Goal: Communication & Community: Answer question/provide support

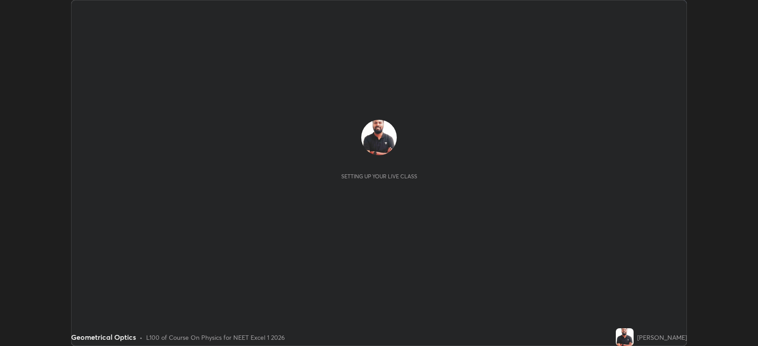
scroll to position [346, 758]
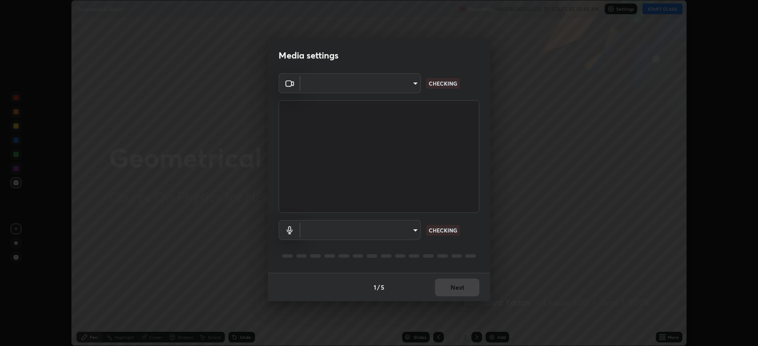
type input "794d03a334ab6cf92daa4269f68d25c817b6d7b5e31d9684855891884d0ab025"
type input "abfe49ea231096676f5dffd5fc284de79416b2b6bf9f32d11a432ff20e5decec"
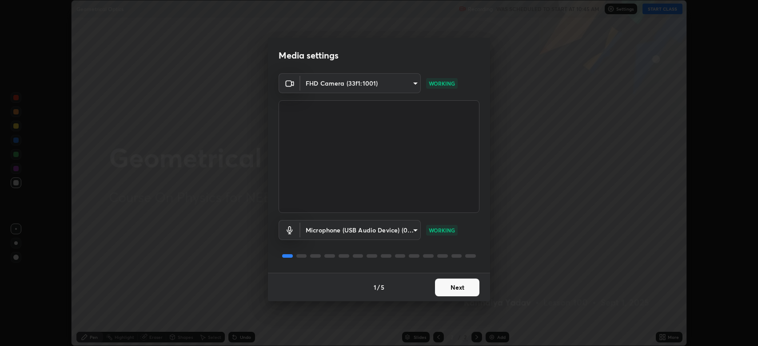
click at [455, 289] on button "Next" at bounding box center [457, 288] width 44 height 18
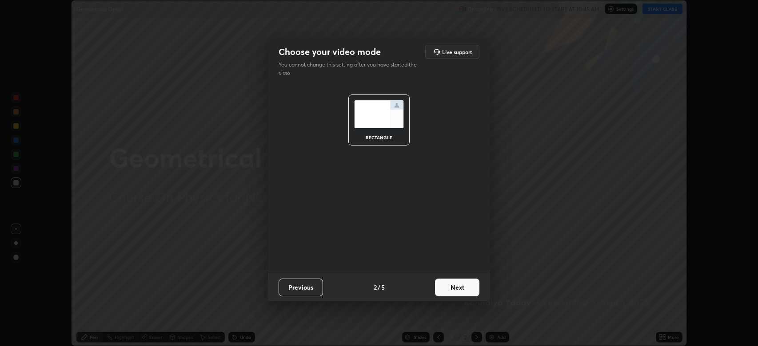
click at [456, 284] on button "Next" at bounding box center [457, 288] width 44 height 18
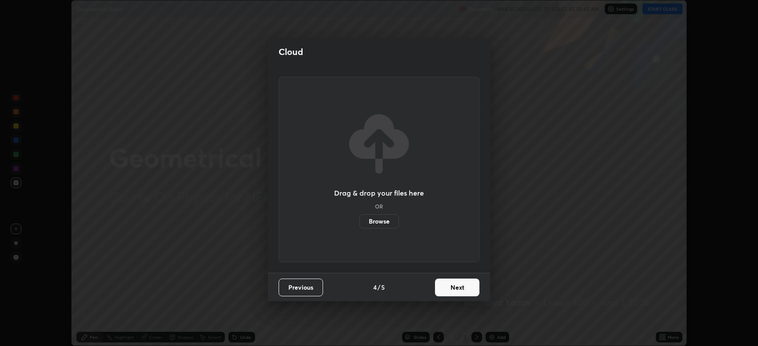
click at [459, 287] on button "Next" at bounding box center [457, 288] width 44 height 18
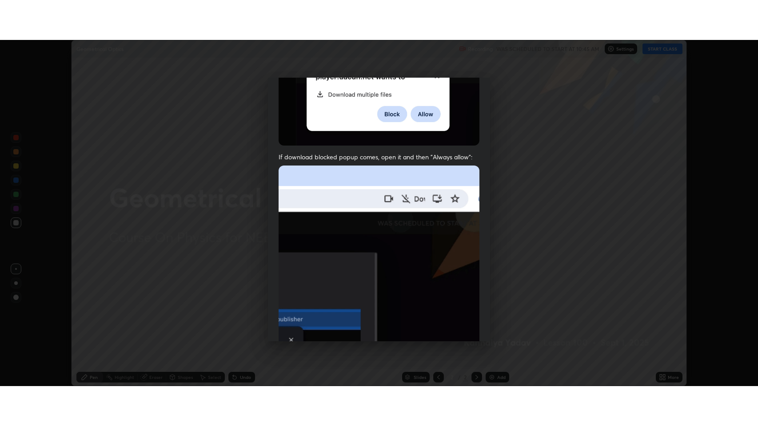
scroll to position [180, 0]
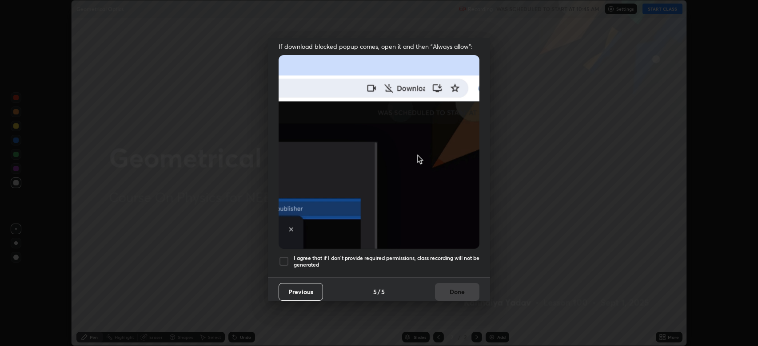
click at [283, 259] on div at bounding box center [284, 261] width 11 height 11
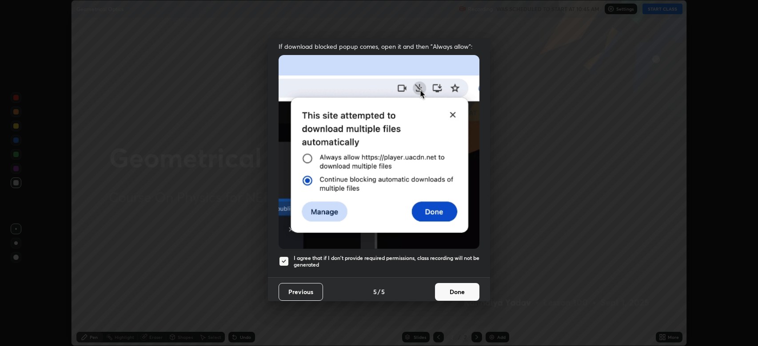
click at [453, 288] on button "Done" at bounding box center [457, 292] width 44 height 18
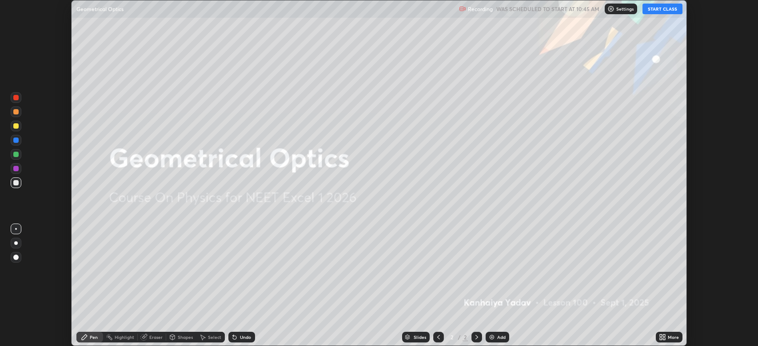
click at [665, 11] on button "START CLASS" at bounding box center [662, 9] width 40 height 11
click at [664, 336] on icon at bounding box center [664, 336] width 2 height 2
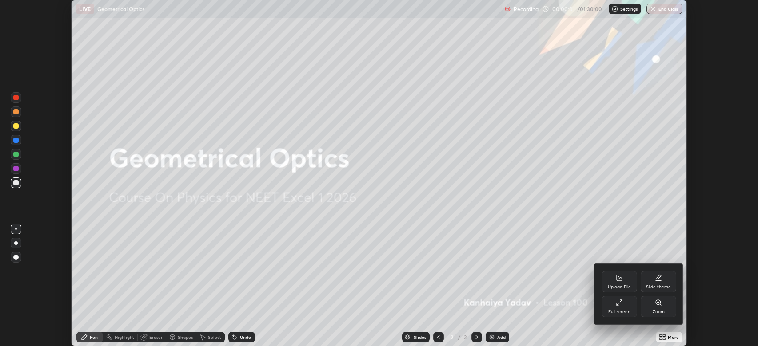
click at [622, 303] on icon at bounding box center [619, 302] width 7 height 7
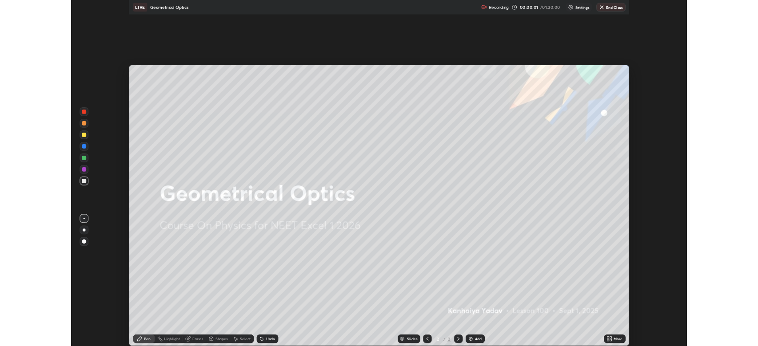
scroll to position [426, 758]
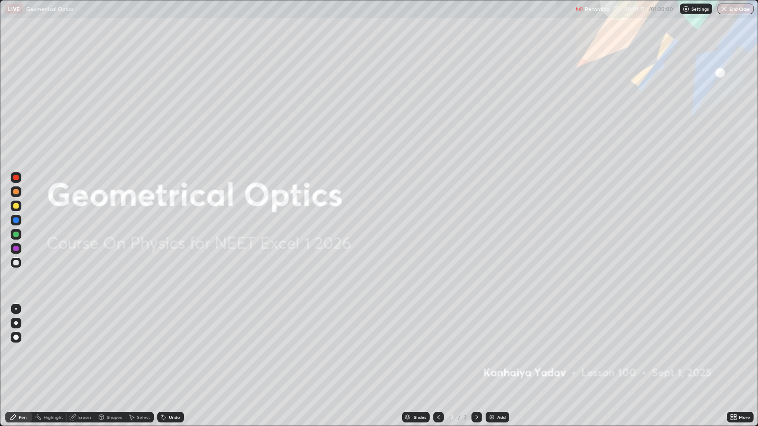
click at [474, 346] on icon at bounding box center [476, 417] width 7 height 7
click at [491, 346] on img at bounding box center [491, 417] width 7 height 7
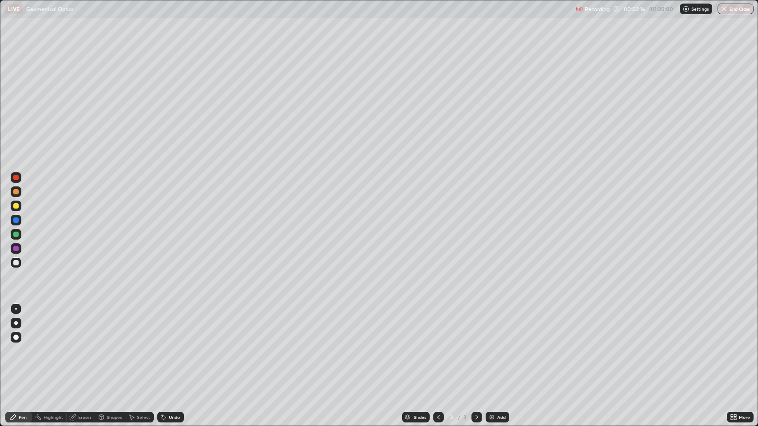
click at [15, 336] on div at bounding box center [15, 337] width 5 height 5
click at [17, 192] on div at bounding box center [15, 191] width 5 height 5
click at [163, 346] on icon at bounding box center [164, 418] width 4 height 4
click at [16, 260] on div at bounding box center [15, 262] width 5 height 5
click at [101, 346] on icon at bounding box center [101, 418] width 0 height 3
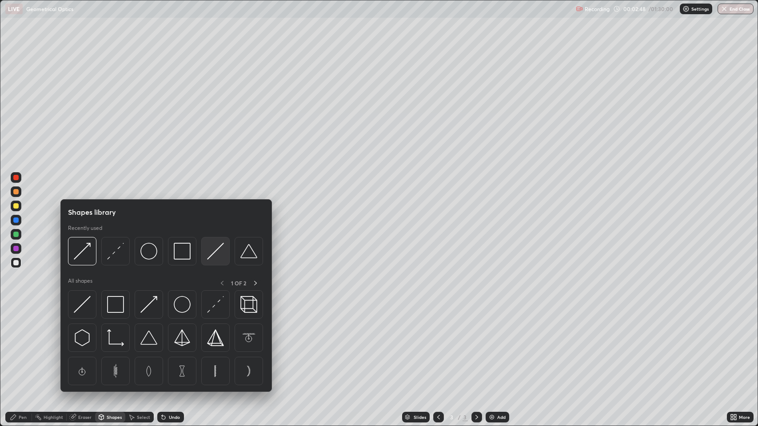
click at [210, 255] on img at bounding box center [215, 251] width 17 height 17
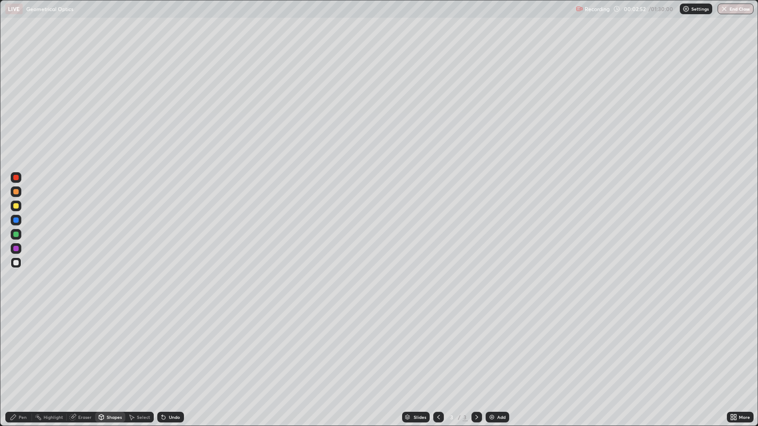
click at [15, 261] on div at bounding box center [15, 262] width 5 height 5
click at [20, 346] on div "Pen" at bounding box center [23, 417] width 8 height 4
click at [76, 346] on div "Eraser" at bounding box center [81, 417] width 28 height 11
click at [13, 346] on icon at bounding box center [13, 417] width 5 height 5
click at [163, 346] on icon at bounding box center [164, 418] width 4 height 4
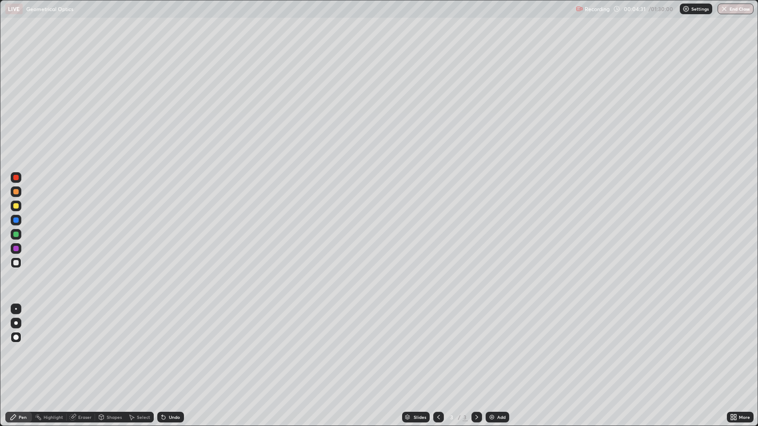
click at [78, 346] on div "Eraser" at bounding box center [84, 417] width 13 height 4
click at [23, 346] on div "Pen" at bounding box center [23, 417] width 8 height 4
click at [165, 346] on icon at bounding box center [163, 417] width 7 height 7
click at [474, 346] on icon at bounding box center [476, 417] width 7 height 7
click at [489, 346] on img at bounding box center [491, 417] width 7 height 7
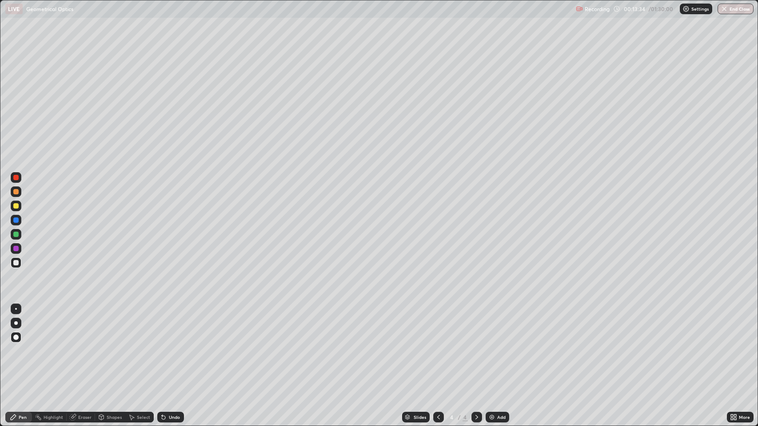
click at [109, 346] on div "Shapes" at bounding box center [114, 417] width 15 height 4
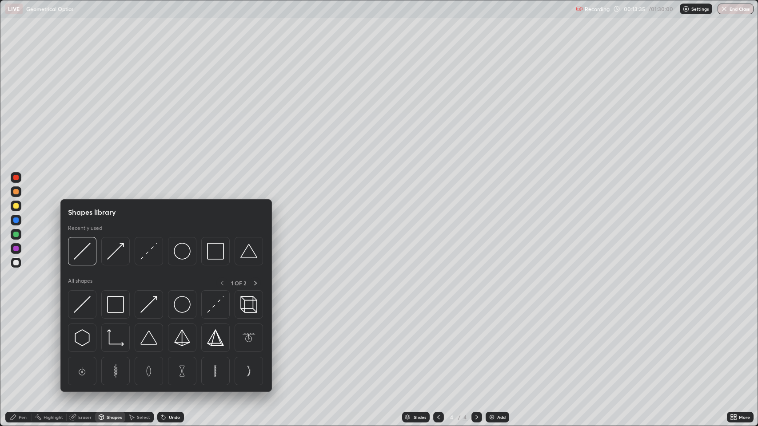
click at [117, 298] on img at bounding box center [115, 304] width 17 height 17
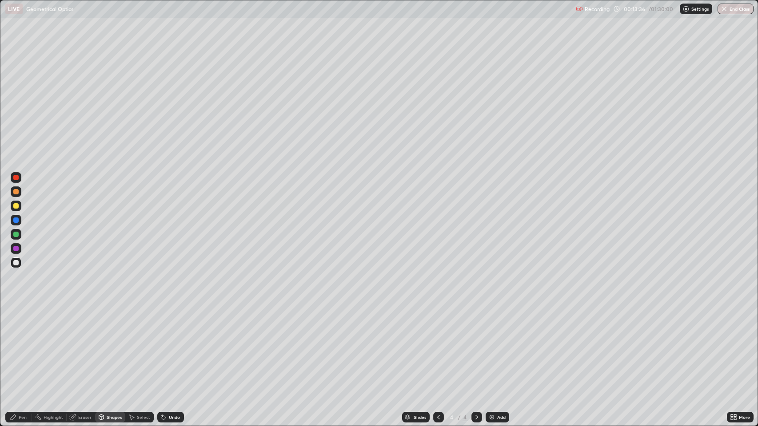
click at [15, 193] on div at bounding box center [15, 191] width 5 height 5
click at [17, 265] on div at bounding box center [15, 262] width 5 height 5
click at [23, 346] on div "Pen" at bounding box center [23, 417] width 8 height 4
click at [101, 346] on icon at bounding box center [101, 416] width 5 height 1
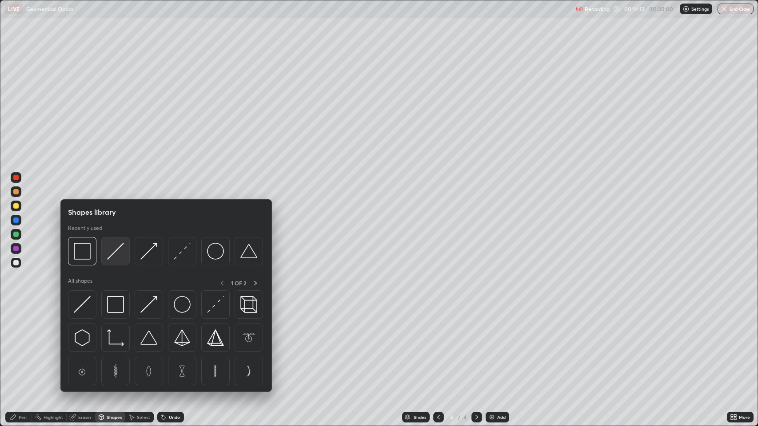
click at [111, 255] on img at bounding box center [115, 251] width 17 height 17
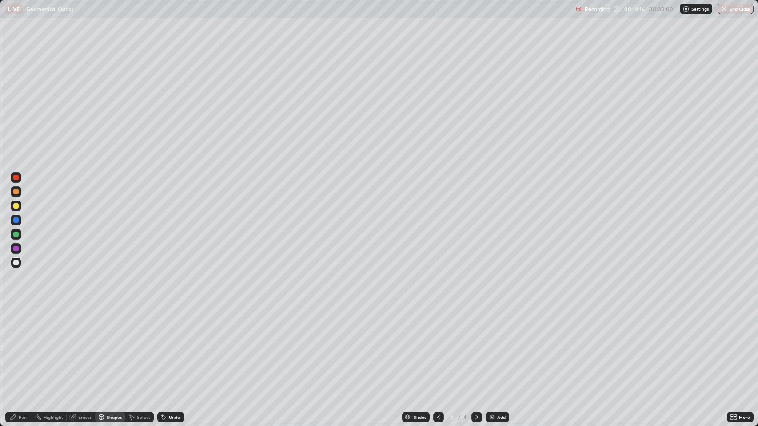
click at [15, 249] on div at bounding box center [15, 248] width 5 height 5
click at [169, 346] on div "Undo" at bounding box center [174, 417] width 11 height 4
click at [15, 346] on icon at bounding box center [13, 417] width 7 height 7
click at [17, 204] on div at bounding box center [15, 205] width 5 height 5
click at [17, 223] on div at bounding box center [15, 220] width 5 height 5
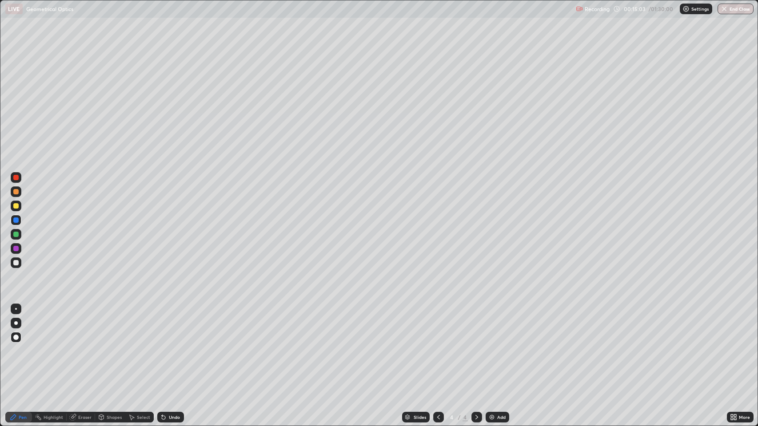
click at [107, 346] on div "Shapes" at bounding box center [114, 417] width 15 height 4
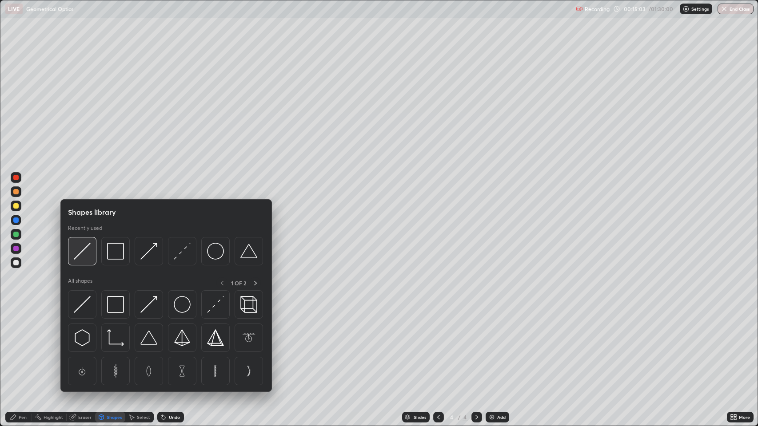
click at [84, 250] on img at bounding box center [82, 251] width 17 height 17
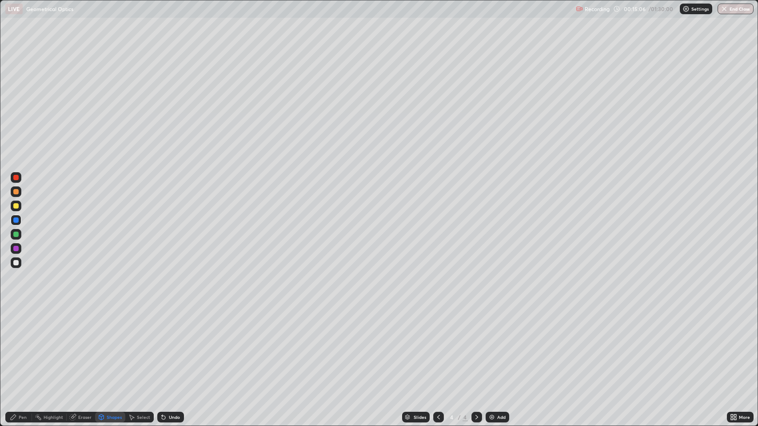
click at [107, 346] on div "Shapes" at bounding box center [114, 417] width 15 height 4
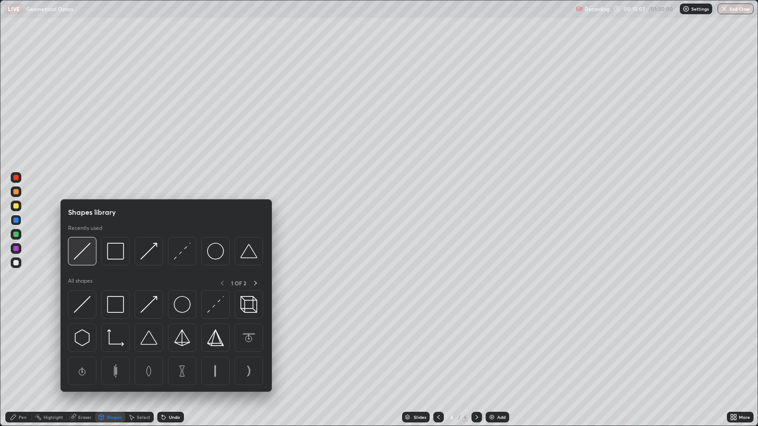
click at [81, 250] on img at bounding box center [82, 251] width 17 height 17
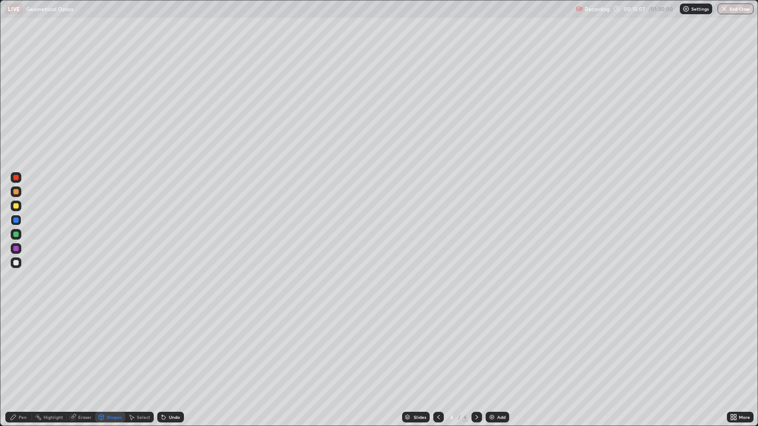
click at [15, 262] on div at bounding box center [15, 262] width 5 height 5
click at [164, 346] on icon at bounding box center [163, 417] width 7 height 7
click at [15, 346] on icon at bounding box center [13, 417] width 7 height 7
click at [16, 222] on div at bounding box center [15, 220] width 5 height 5
click at [107, 346] on div "Shapes" at bounding box center [114, 417] width 15 height 4
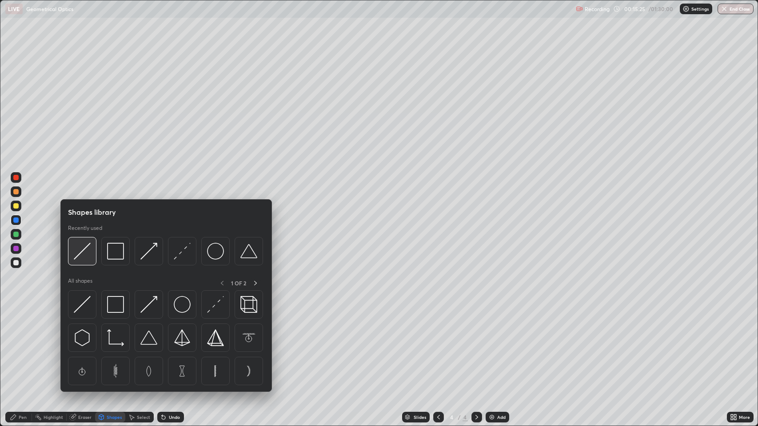
click at [80, 253] on img at bounding box center [82, 251] width 17 height 17
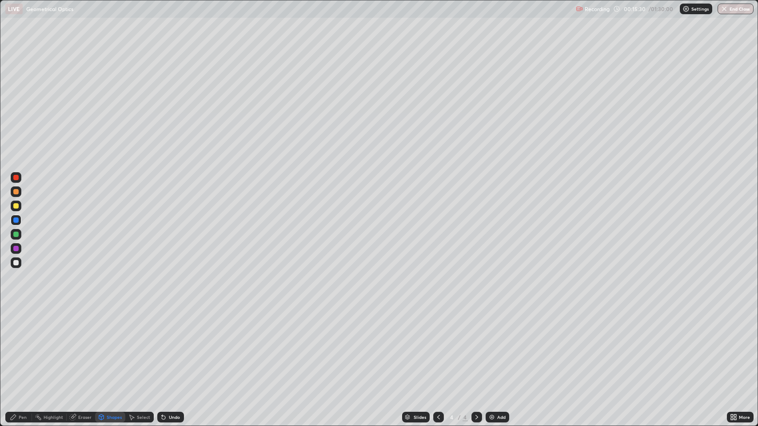
click at [164, 346] on icon at bounding box center [163, 417] width 7 height 7
click at [13, 346] on icon at bounding box center [13, 417] width 5 height 5
click at [16, 205] on div at bounding box center [15, 205] width 5 height 5
click at [78, 346] on div "Eraser" at bounding box center [84, 417] width 13 height 4
click at [13, 346] on icon at bounding box center [13, 417] width 5 height 5
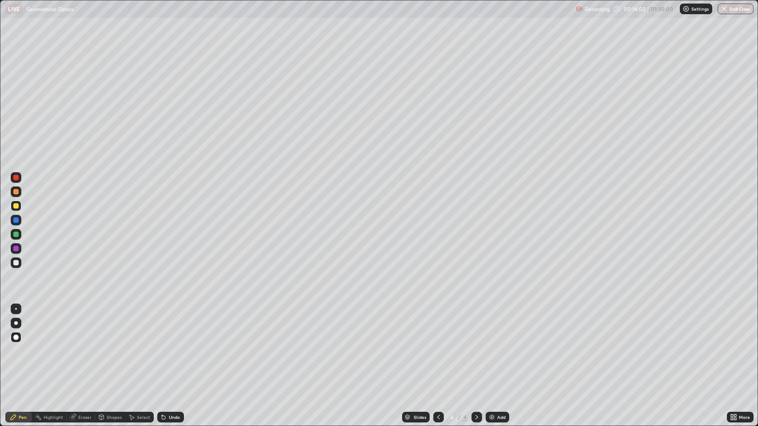
click at [17, 263] on div at bounding box center [15, 262] width 5 height 5
click at [165, 346] on icon at bounding box center [163, 417] width 7 height 7
click at [163, 346] on icon at bounding box center [164, 418] width 4 height 4
click at [169, 346] on div "Undo" at bounding box center [170, 417] width 27 height 11
click at [13, 189] on div at bounding box center [16, 192] width 11 height 11
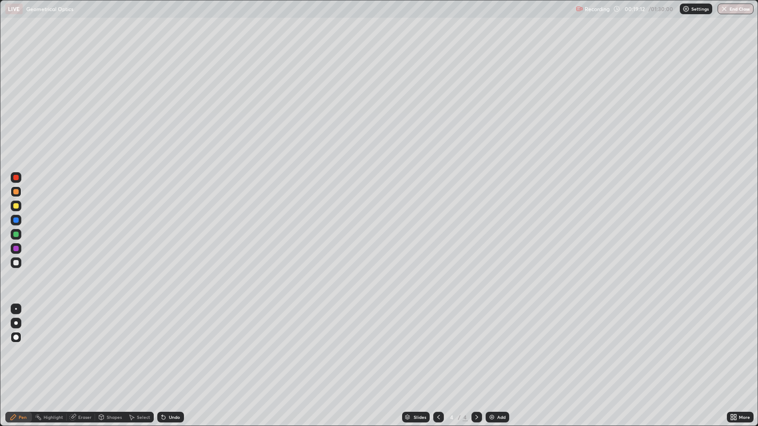
click at [16, 263] on div at bounding box center [15, 262] width 5 height 5
click at [18, 206] on div at bounding box center [15, 205] width 5 height 5
click at [107, 346] on div "Shapes" at bounding box center [114, 417] width 15 height 4
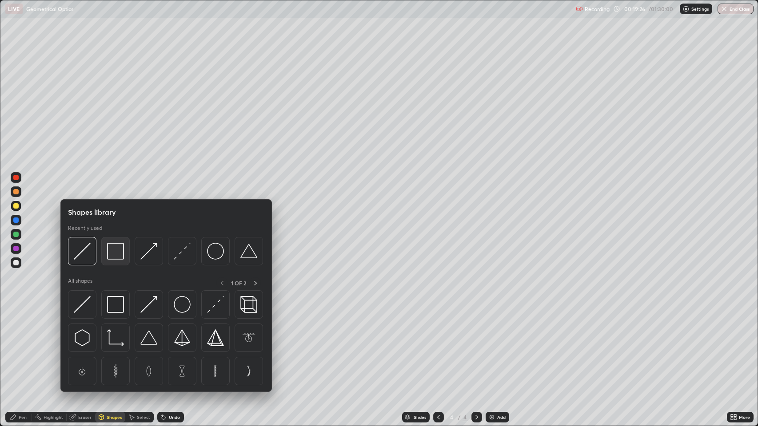
click at [114, 252] on img at bounding box center [115, 251] width 17 height 17
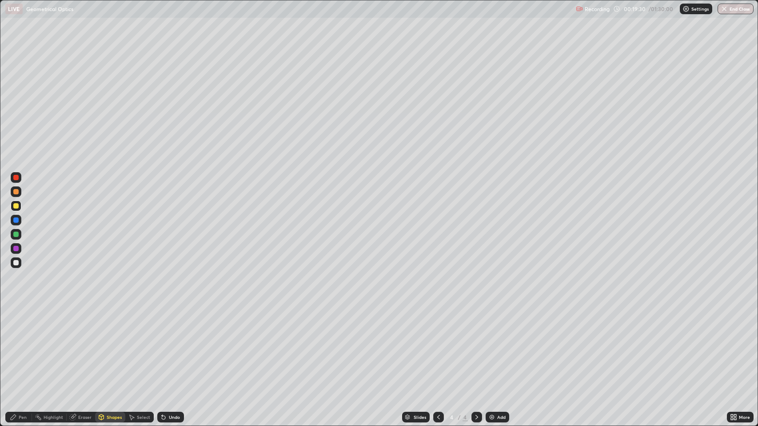
click at [162, 346] on icon at bounding box center [162, 415] width 1 height 1
click at [22, 346] on div "Pen" at bounding box center [23, 417] width 8 height 4
click at [475, 346] on icon at bounding box center [476, 417] width 7 height 7
click at [474, 346] on icon at bounding box center [476, 417] width 7 height 7
click at [492, 346] on img at bounding box center [491, 417] width 7 height 7
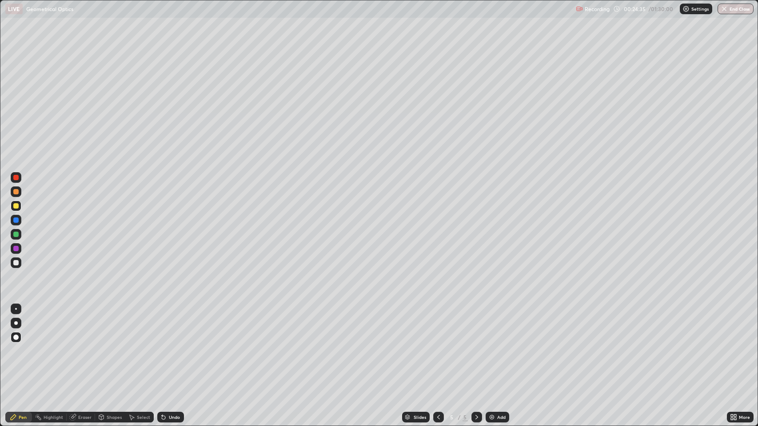
click at [16, 262] on div at bounding box center [15, 262] width 5 height 5
click at [78, 346] on div "Eraser" at bounding box center [84, 417] width 13 height 4
click at [25, 346] on div "Pen" at bounding box center [23, 417] width 8 height 4
click at [478, 346] on icon at bounding box center [476, 417] width 7 height 7
click at [492, 346] on img at bounding box center [491, 417] width 7 height 7
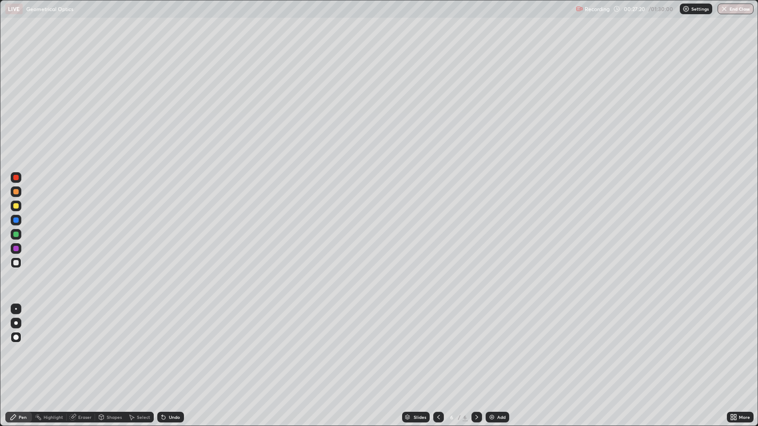
click at [107, 346] on div "Shapes" at bounding box center [114, 417] width 15 height 4
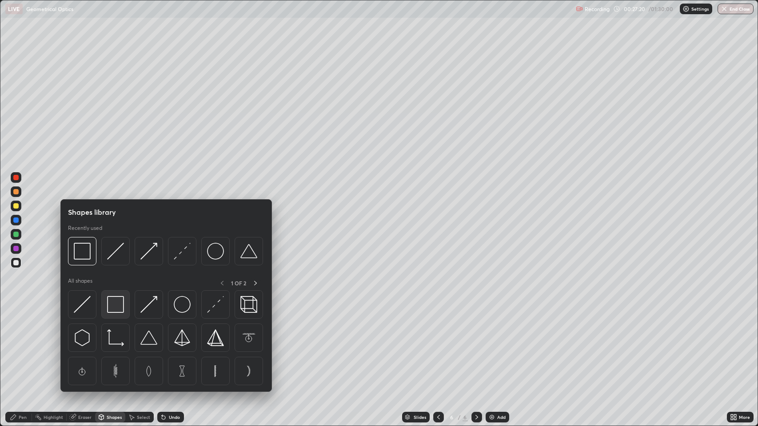
click at [113, 306] on img at bounding box center [115, 304] width 17 height 17
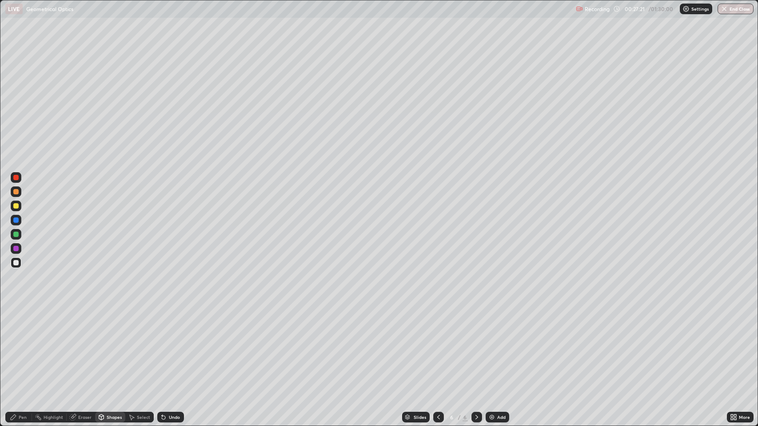
click at [16, 247] on div at bounding box center [15, 248] width 5 height 5
click at [16, 206] on div at bounding box center [15, 205] width 5 height 5
click at [15, 263] on div at bounding box center [15, 262] width 5 height 5
click at [18, 346] on div "Pen" at bounding box center [18, 417] width 27 height 11
click at [107, 346] on div "Shapes" at bounding box center [114, 417] width 15 height 4
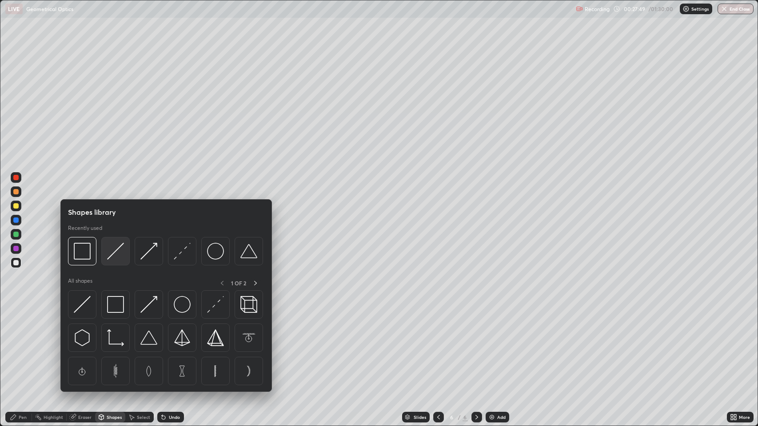
click at [116, 256] on img at bounding box center [115, 251] width 17 height 17
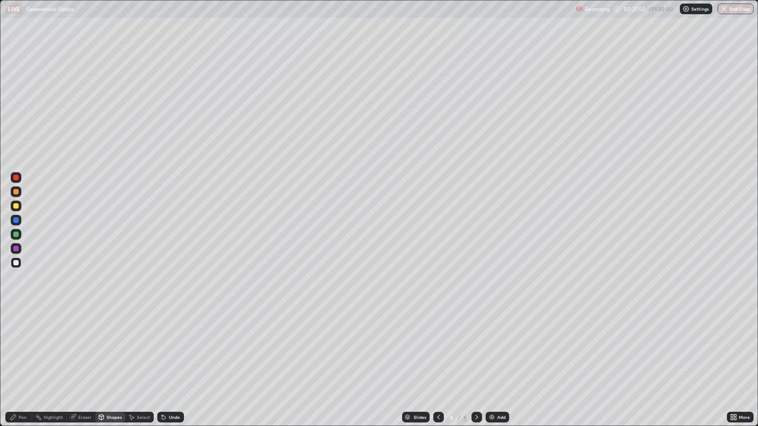
click at [16, 222] on div at bounding box center [15, 220] width 5 height 5
click at [17, 346] on div "Pen" at bounding box center [18, 417] width 27 height 11
click at [102, 346] on icon at bounding box center [101, 417] width 5 height 5
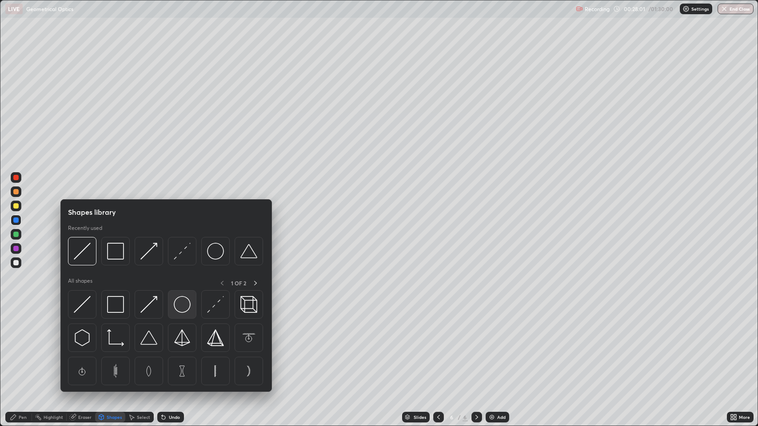
click at [179, 300] on img at bounding box center [182, 304] width 17 height 17
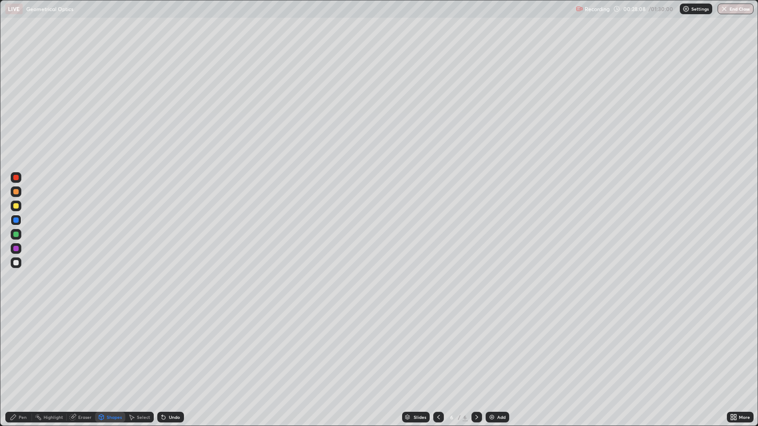
click at [99, 346] on icon at bounding box center [101, 417] width 5 height 5
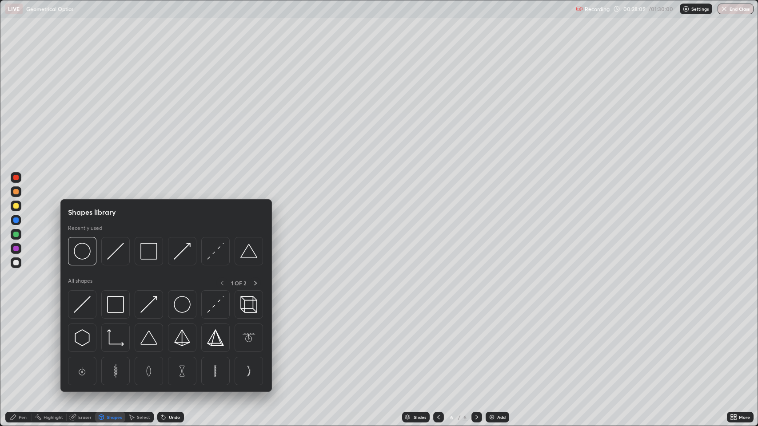
click at [20, 346] on div "Pen" at bounding box center [23, 417] width 8 height 4
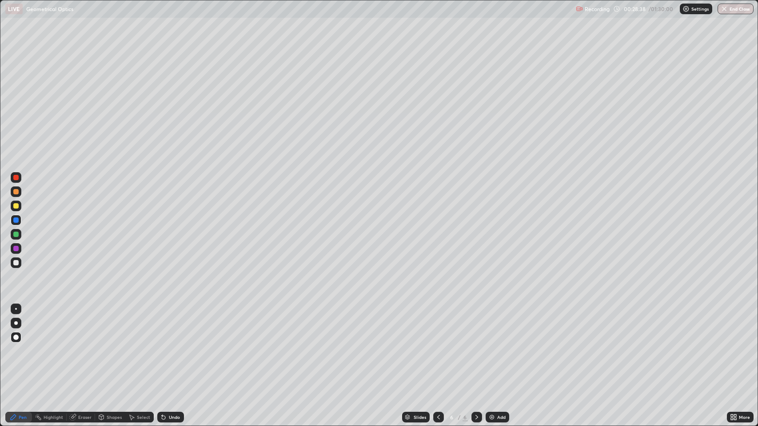
click at [108, 346] on div "Shapes" at bounding box center [114, 417] width 15 height 4
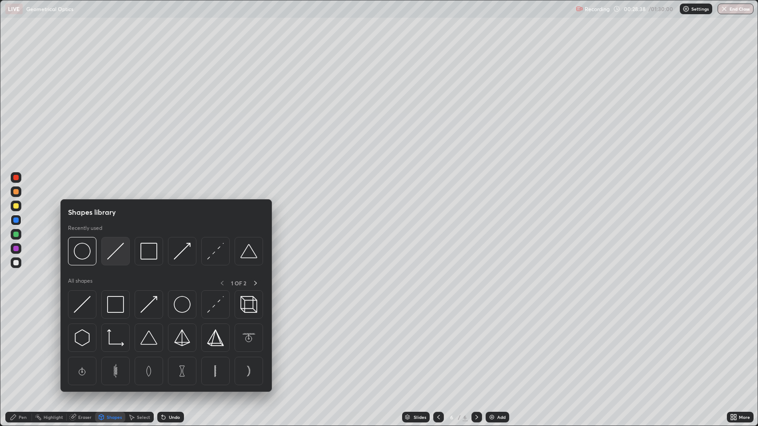
click at [115, 249] on img at bounding box center [115, 251] width 17 height 17
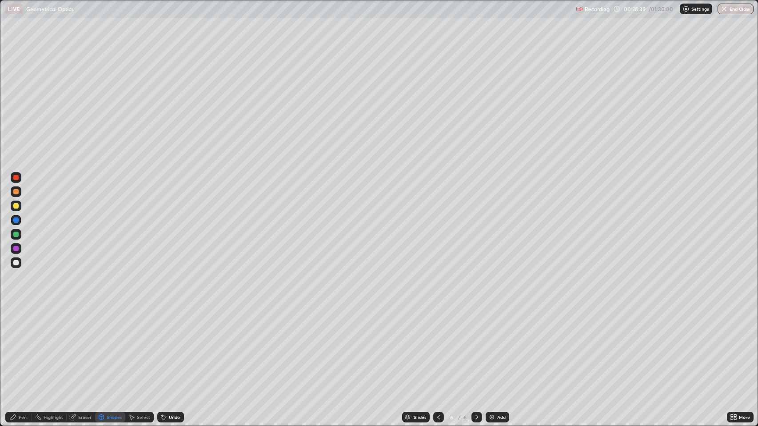
click at [103, 346] on icon at bounding box center [101, 417] width 5 height 5
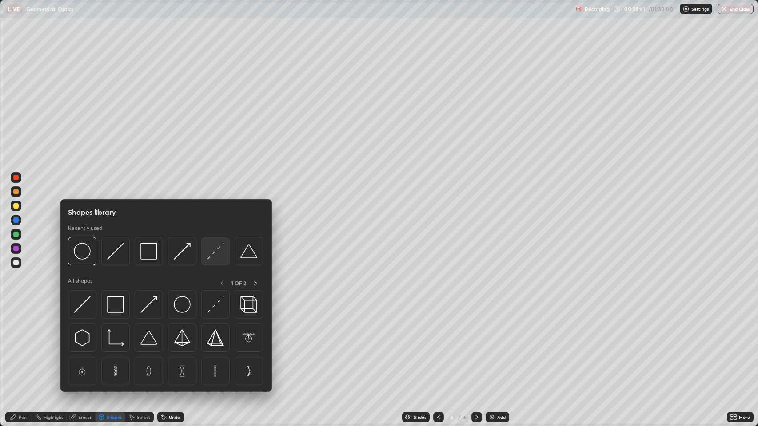
click at [214, 252] on img at bounding box center [215, 251] width 17 height 17
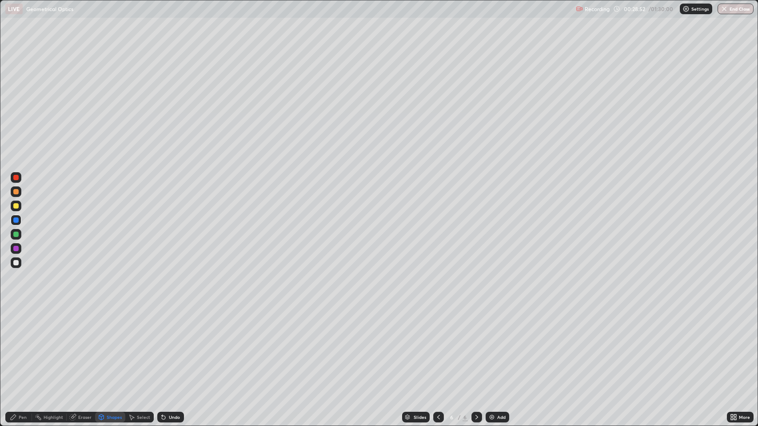
click at [21, 346] on div "Pen" at bounding box center [23, 417] width 8 height 4
click at [17, 204] on div at bounding box center [15, 205] width 5 height 5
click at [102, 346] on icon at bounding box center [101, 417] width 5 height 5
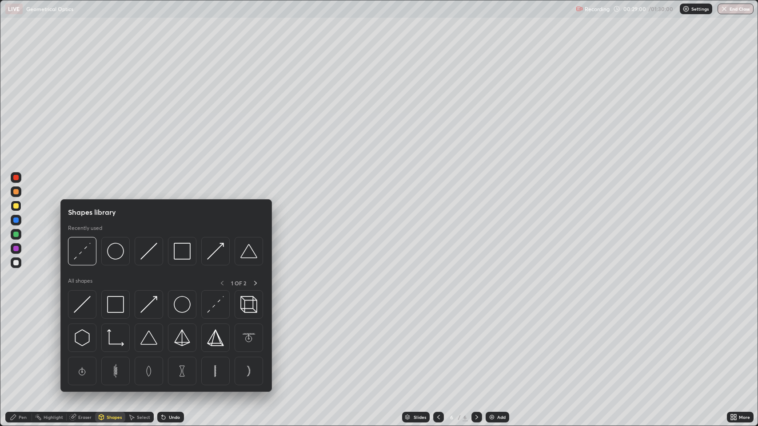
click at [151, 302] on img at bounding box center [148, 304] width 17 height 17
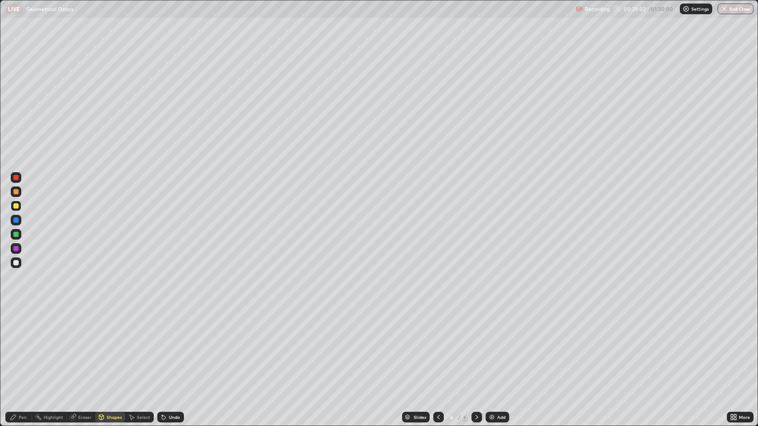
click at [107, 346] on div "Shapes" at bounding box center [114, 417] width 15 height 4
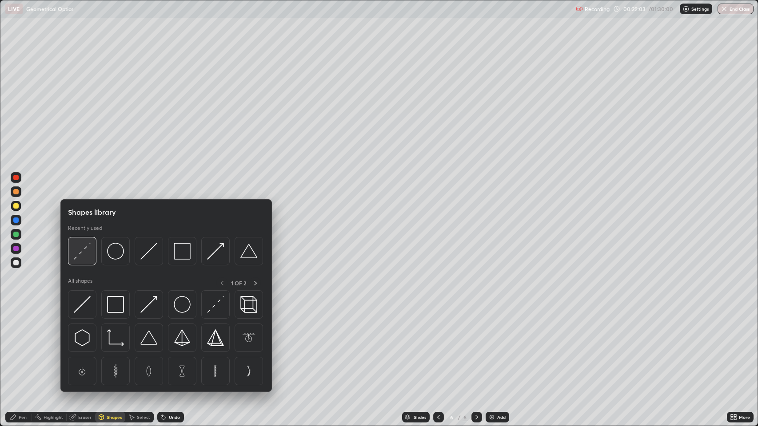
click at [84, 251] on img at bounding box center [82, 251] width 17 height 17
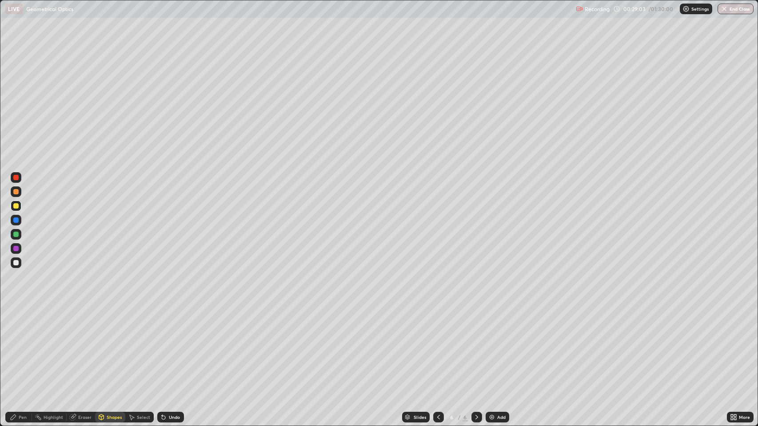
click at [16, 221] on div at bounding box center [15, 220] width 5 height 5
click at [167, 346] on div "Undo" at bounding box center [170, 417] width 27 height 11
click at [107, 346] on div "Shapes" at bounding box center [114, 417] width 15 height 4
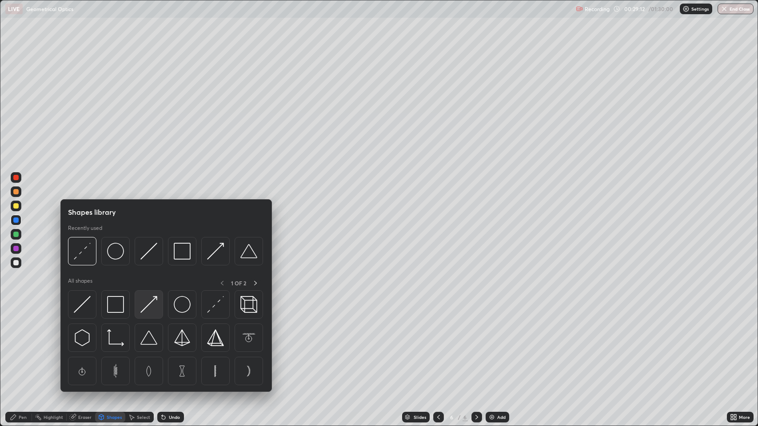
click at [150, 304] on img at bounding box center [148, 304] width 17 height 17
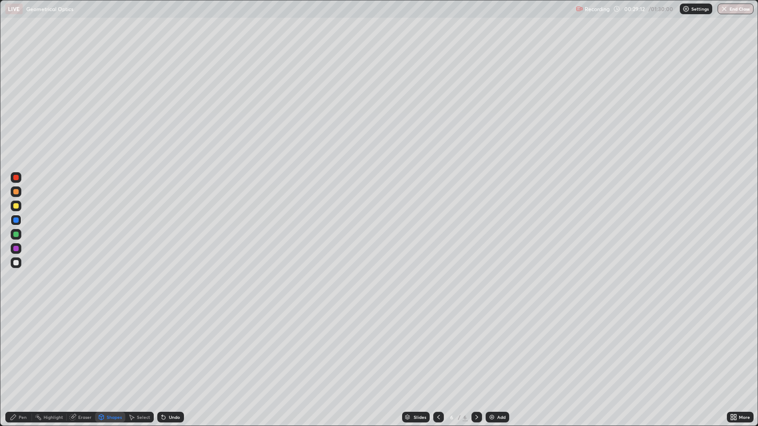
click at [14, 204] on div at bounding box center [15, 205] width 5 height 5
click at [18, 261] on div at bounding box center [15, 262] width 5 height 5
click at [169, 346] on div "Undo" at bounding box center [174, 417] width 11 height 4
click at [167, 346] on div "Undo" at bounding box center [170, 417] width 27 height 11
click at [19, 346] on div "Pen" at bounding box center [23, 417] width 8 height 4
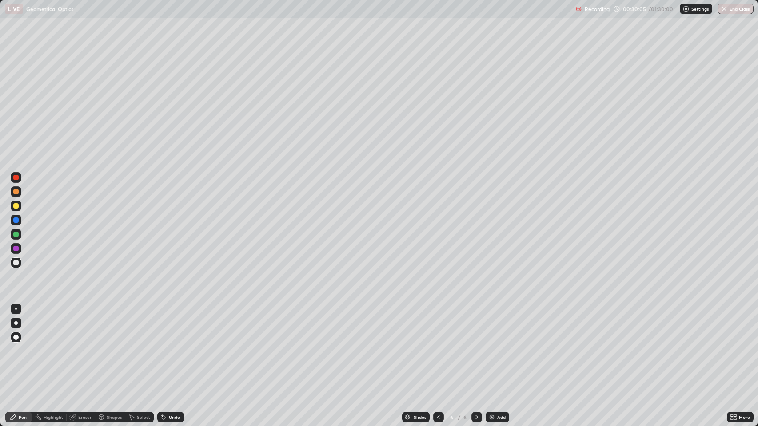
click at [16, 206] on div at bounding box center [15, 205] width 5 height 5
click at [21, 346] on div "Pen" at bounding box center [23, 417] width 8 height 4
click at [110, 346] on div "Shapes" at bounding box center [114, 417] width 15 height 4
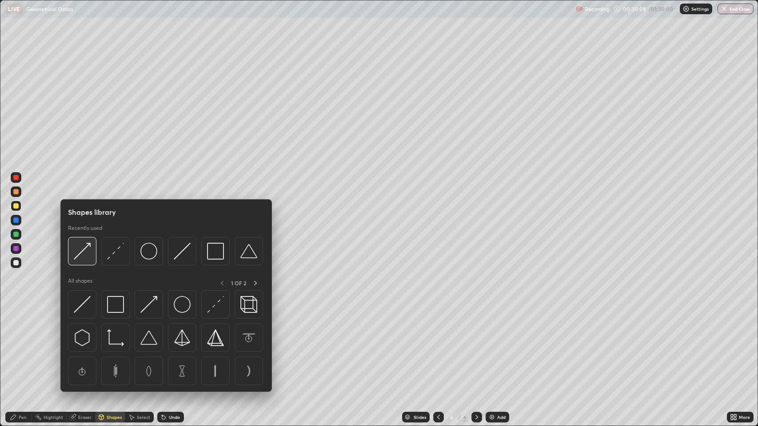
click at [85, 248] on img at bounding box center [82, 251] width 17 height 17
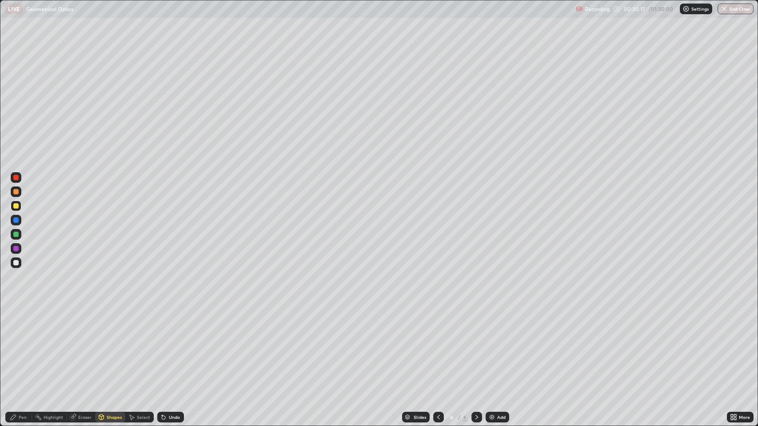
click at [19, 346] on div "Pen" at bounding box center [23, 417] width 8 height 4
click at [475, 346] on icon at bounding box center [476, 417] width 7 height 7
click at [492, 346] on img at bounding box center [491, 417] width 7 height 7
click at [105, 346] on div "Shapes" at bounding box center [110, 417] width 30 height 11
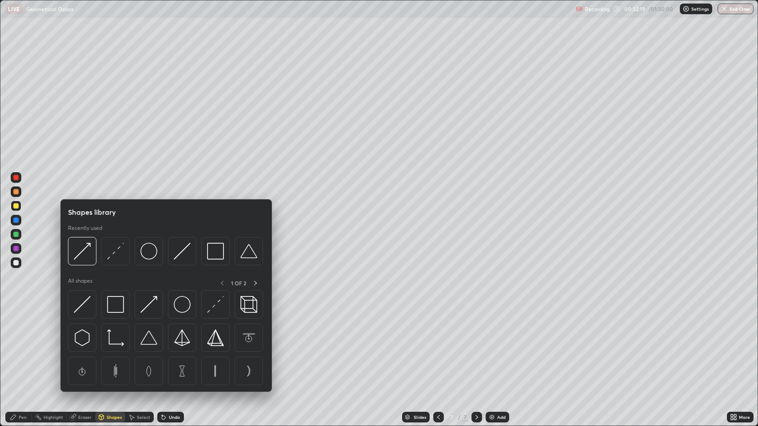
click at [18, 346] on div "Pen" at bounding box center [18, 417] width 27 height 11
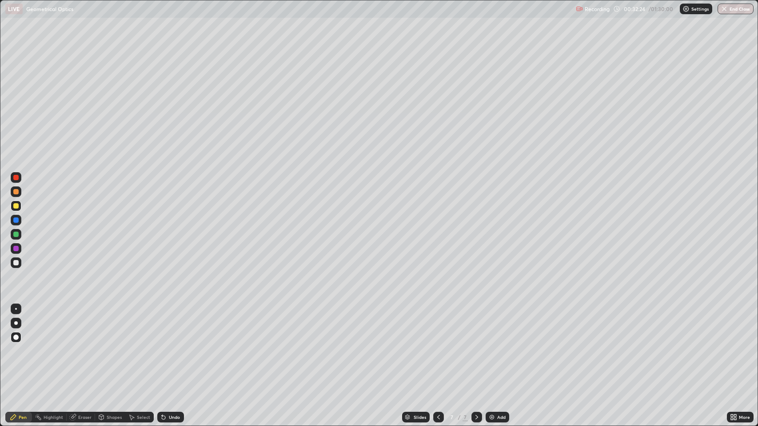
click at [107, 346] on div "Shapes" at bounding box center [114, 417] width 15 height 4
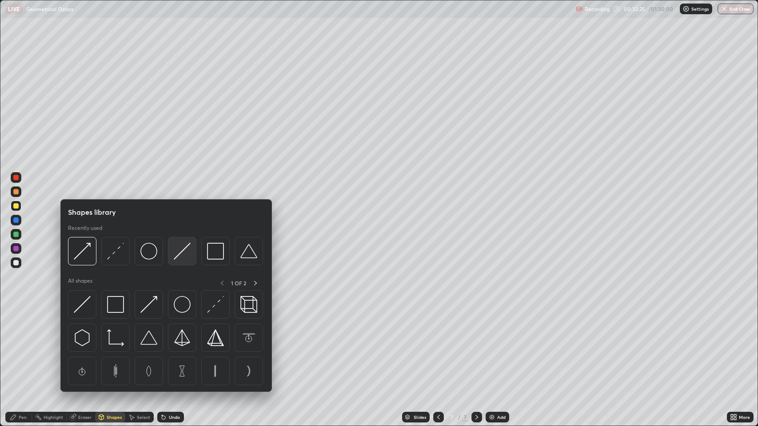
click at [179, 255] on img at bounding box center [182, 251] width 17 height 17
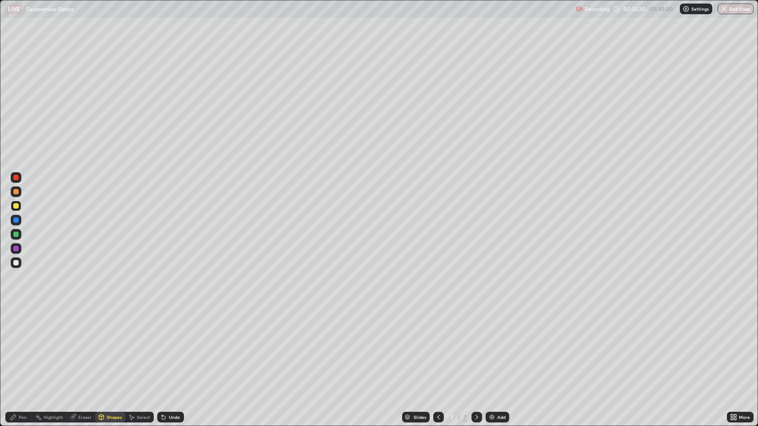
click at [22, 346] on div "Pen" at bounding box center [23, 417] width 8 height 4
click at [107, 346] on div "Shapes" at bounding box center [114, 417] width 15 height 4
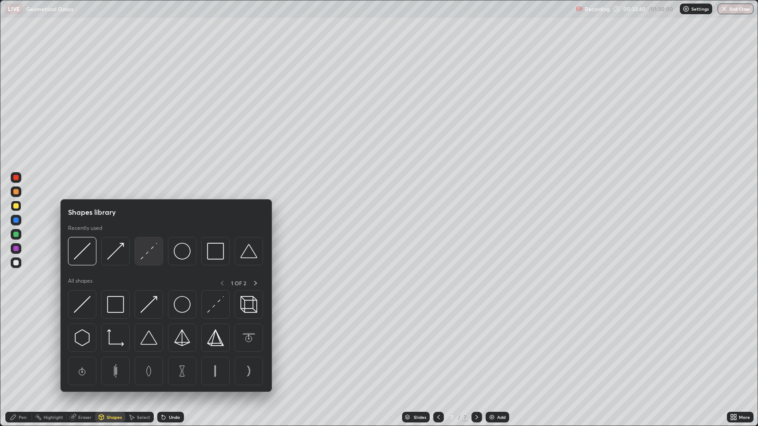
click at [153, 250] on img at bounding box center [148, 251] width 17 height 17
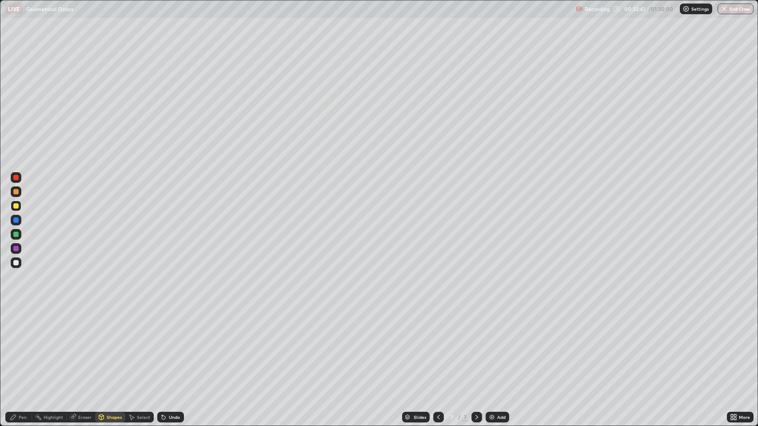
click at [16, 219] on div at bounding box center [15, 220] width 5 height 5
click at [22, 346] on div "Pen" at bounding box center [23, 417] width 8 height 4
click at [16, 205] on div at bounding box center [15, 205] width 5 height 5
click at [108, 346] on div "Shapes" at bounding box center [114, 417] width 15 height 4
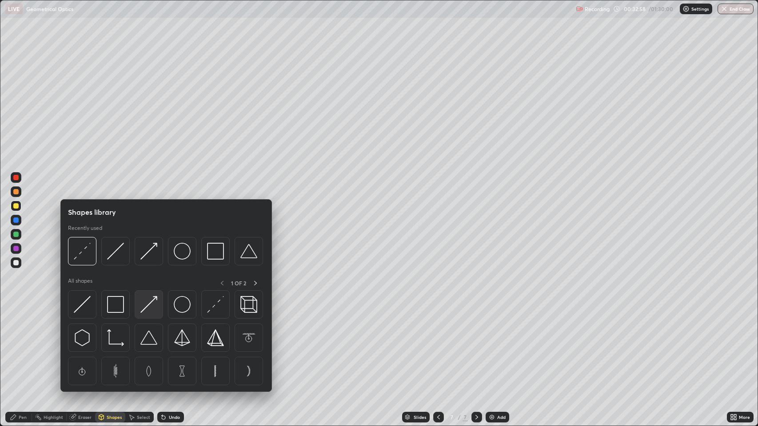
click at [153, 298] on img at bounding box center [148, 304] width 17 height 17
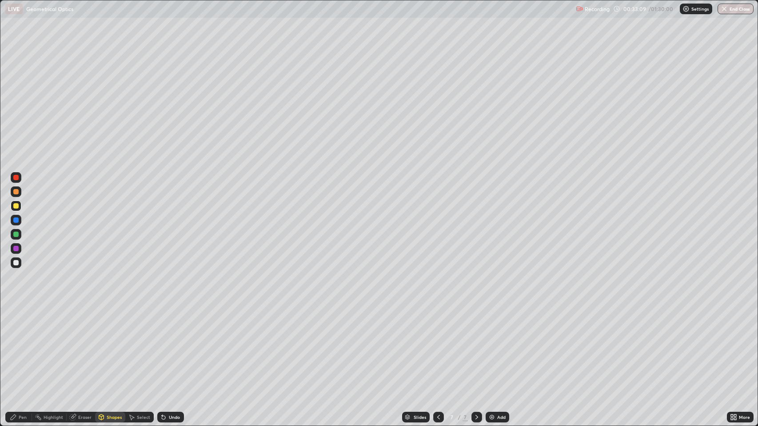
click at [17, 263] on div at bounding box center [15, 262] width 5 height 5
click at [167, 346] on div "Undo" at bounding box center [170, 417] width 27 height 11
click at [13, 346] on icon at bounding box center [13, 417] width 5 height 5
click at [17, 264] on div at bounding box center [15, 262] width 5 height 5
click at [169, 346] on div "Undo" at bounding box center [174, 417] width 11 height 4
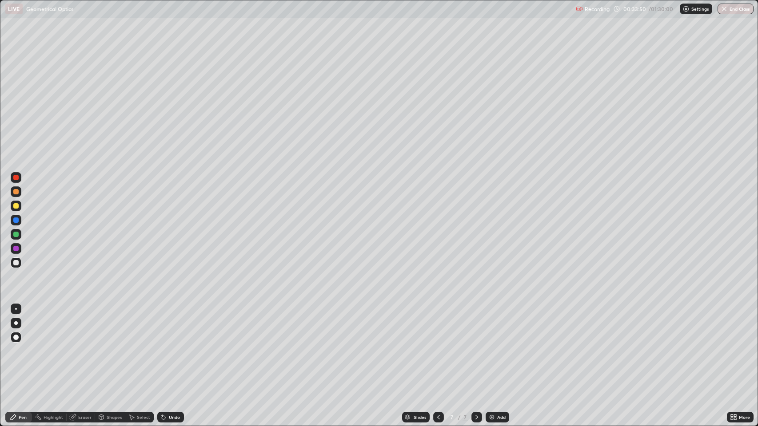
click at [167, 346] on div "Undo" at bounding box center [170, 417] width 27 height 11
click at [474, 346] on icon at bounding box center [476, 417] width 7 height 7
click at [489, 346] on img at bounding box center [491, 417] width 7 height 7
click at [107, 346] on div "Shapes" at bounding box center [114, 417] width 15 height 4
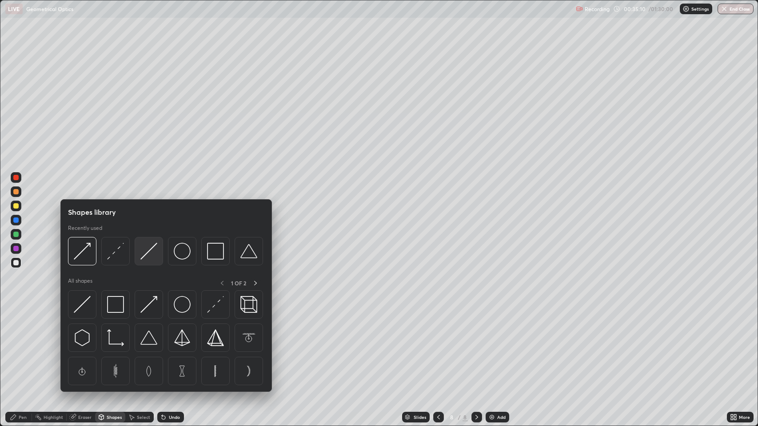
click at [146, 252] on img at bounding box center [148, 251] width 17 height 17
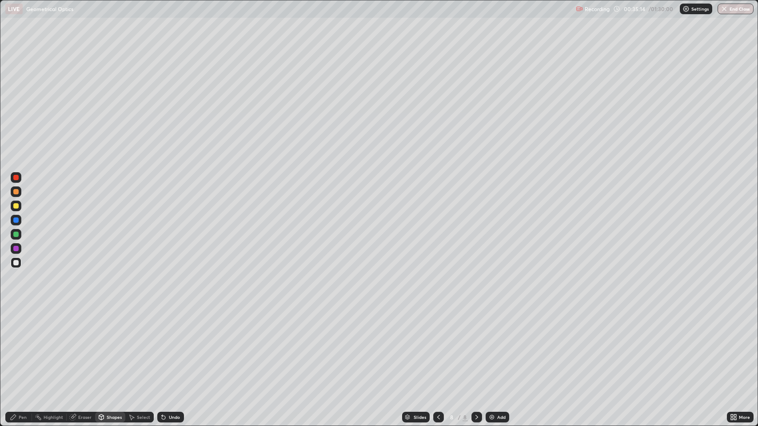
click at [22, 346] on div "Pen" at bounding box center [23, 417] width 8 height 4
click at [81, 346] on div "Eraser" at bounding box center [84, 417] width 13 height 4
click at [22, 346] on div "Pen" at bounding box center [23, 417] width 8 height 4
click at [79, 346] on div "Eraser" at bounding box center [84, 417] width 13 height 4
click at [15, 346] on icon at bounding box center [13, 417] width 7 height 7
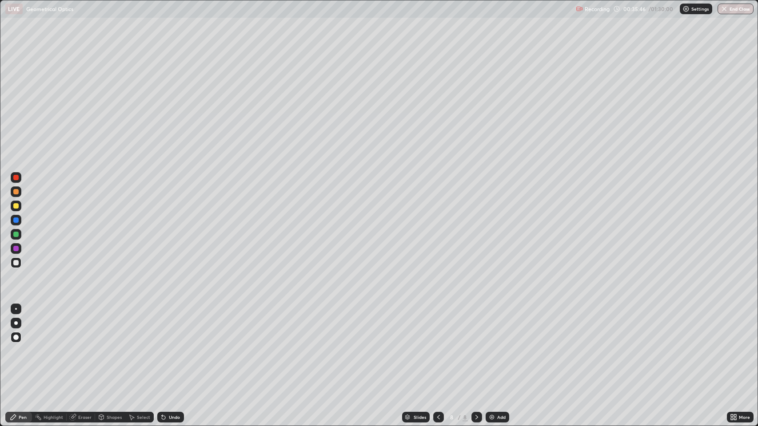
click at [16, 247] on div at bounding box center [15, 248] width 5 height 5
click at [101, 346] on icon at bounding box center [101, 417] width 5 height 5
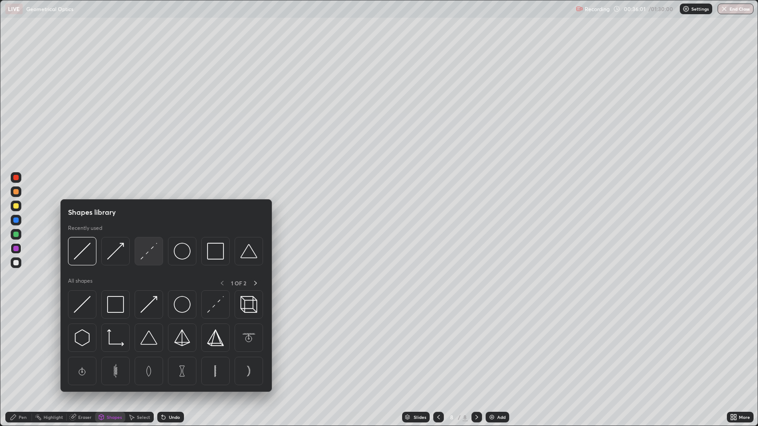
click at [150, 251] on img at bounding box center [148, 251] width 17 height 17
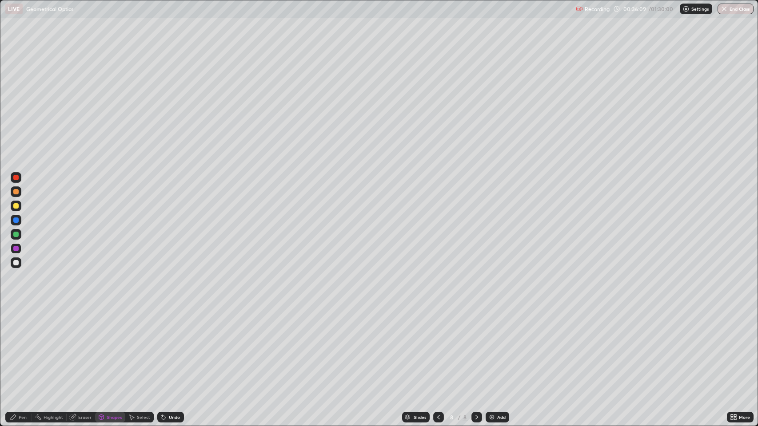
click at [21, 346] on div "Pen" at bounding box center [23, 417] width 8 height 4
click at [16, 264] on div at bounding box center [15, 262] width 5 height 5
click at [166, 346] on icon at bounding box center [163, 417] width 7 height 7
click at [437, 346] on icon at bounding box center [438, 417] width 7 height 7
click at [434, 346] on div at bounding box center [438, 417] width 11 height 11
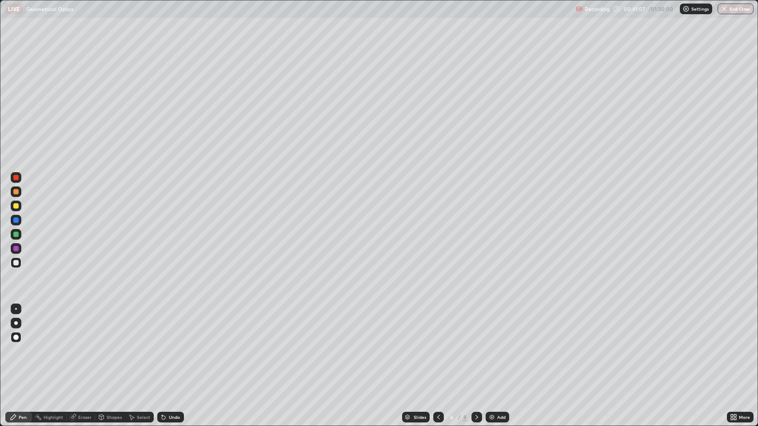
click at [438, 346] on icon at bounding box center [438, 417] width 7 height 7
click at [474, 346] on icon at bounding box center [476, 417] width 7 height 7
click at [476, 346] on icon at bounding box center [476, 417] width 3 height 4
click at [474, 346] on icon at bounding box center [476, 417] width 7 height 7
click at [437, 346] on icon at bounding box center [438, 417] width 3 height 4
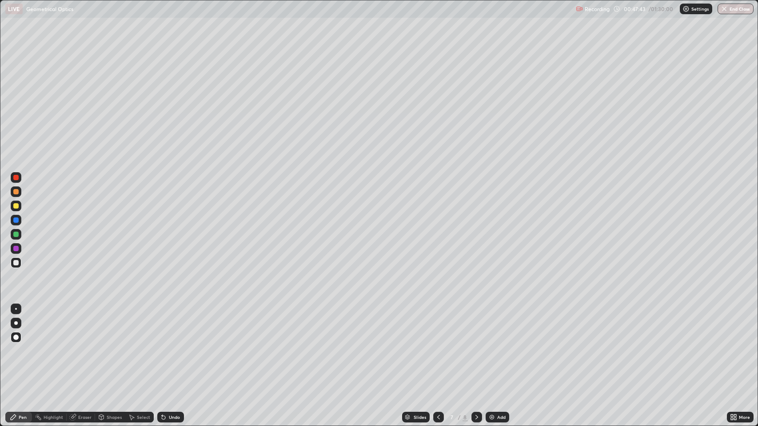
click at [474, 346] on icon at bounding box center [476, 417] width 7 height 7
click at [82, 346] on div "Eraser" at bounding box center [84, 417] width 13 height 4
click at [18, 346] on div "Pen" at bounding box center [18, 417] width 27 height 11
click at [80, 346] on div "Eraser" at bounding box center [84, 417] width 13 height 4
click at [18, 346] on div "Pen" at bounding box center [18, 417] width 27 height 11
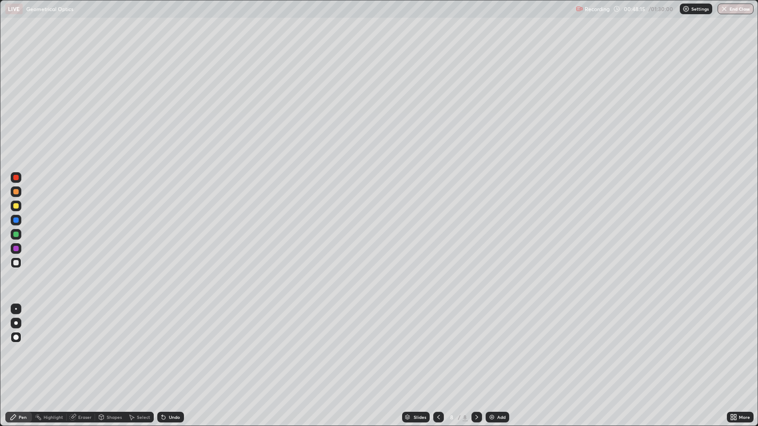
click at [19, 346] on div "Pen" at bounding box center [23, 417] width 8 height 4
click at [88, 346] on div "Eraser" at bounding box center [84, 417] width 13 height 4
click at [20, 346] on div "Pen" at bounding box center [23, 417] width 8 height 4
click at [81, 346] on div "Eraser" at bounding box center [84, 417] width 13 height 4
click at [23, 346] on div "Pen" at bounding box center [23, 417] width 8 height 4
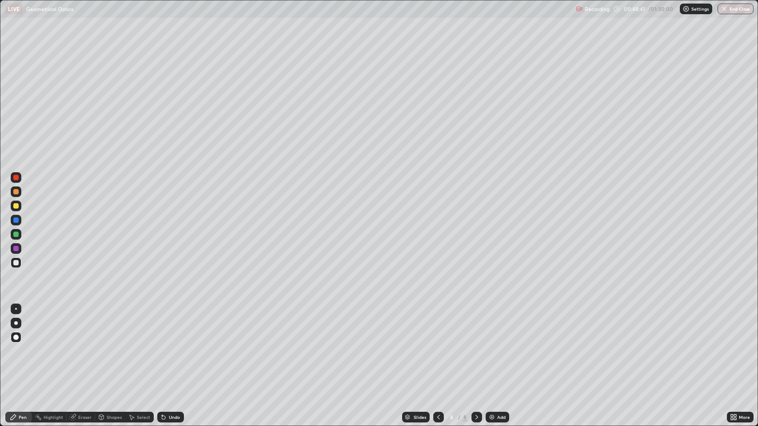
click at [84, 346] on div "Eraser" at bounding box center [84, 417] width 13 height 4
click at [17, 346] on div "Pen" at bounding box center [18, 417] width 27 height 11
click at [79, 346] on div "Eraser" at bounding box center [84, 417] width 13 height 4
click at [22, 346] on div "Pen" at bounding box center [23, 417] width 8 height 4
click at [17, 192] on div at bounding box center [15, 191] width 5 height 5
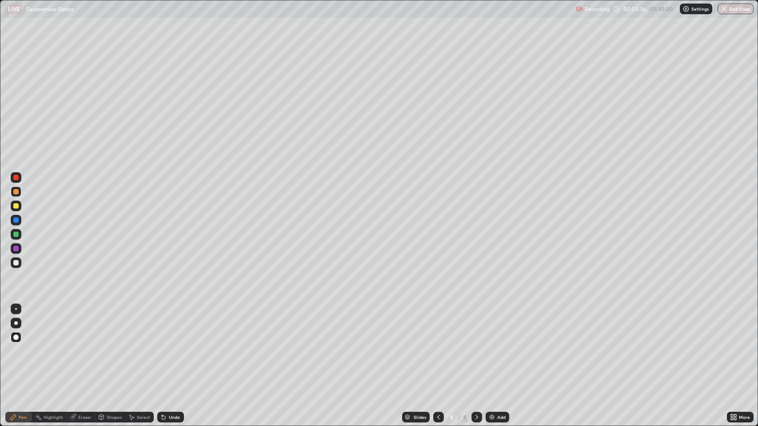
click at [83, 346] on div "Eraser" at bounding box center [84, 417] width 13 height 4
click at [20, 346] on div "Pen" at bounding box center [23, 417] width 8 height 4
click at [105, 346] on div "Shapes" at bounding box center [110, 417] width 30 height 11
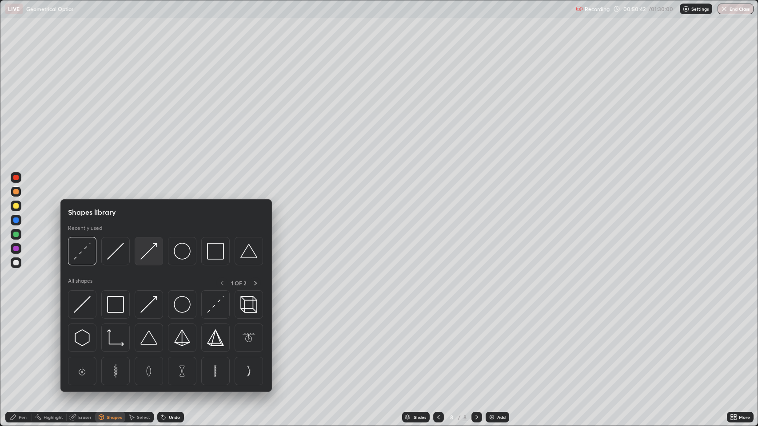
click at [154, 246] on img at bounding box center [148, 251] width 17 height 17
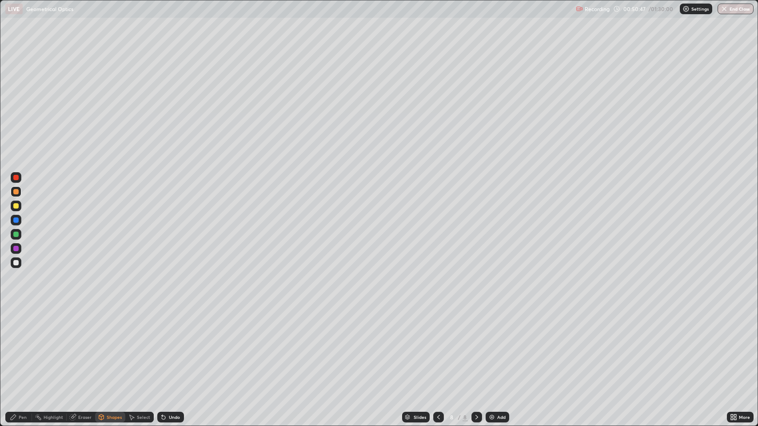
click at [20, 346] on div "Pen" at bounding box center [23, 417] width 8 height 4
click at [474, 346] on icon at bounding box center [476, 417] width 7 height 7
click at [475, 346] on icon at bounding box center [476, 417] width 7 height 7
click at [476, 346] on div at bounding box center [476, 417] width 11 height 11
click at [489, 346] on img at bounding box center [491, 417] width 7 height 7
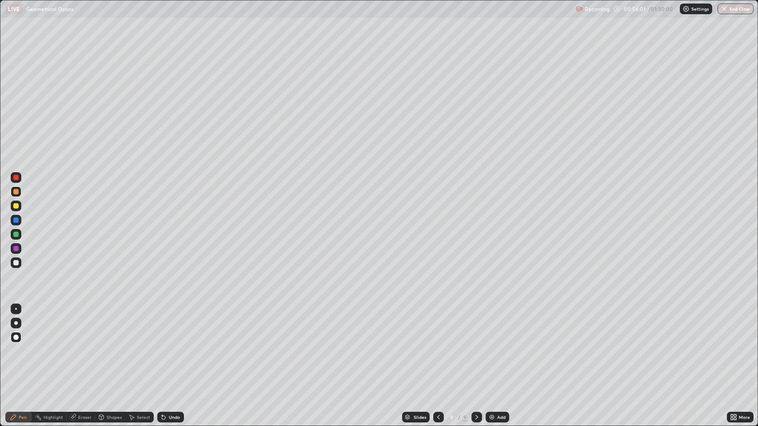
click at [18, 260] on div at bounding box center [15, 262] width 5 height 5
click at [163, 346] on icon at bounding box center [164, 418] width 4 height 4
click at [171, 346] on div "Undo" at bounding box center [174, 417] width 11 height 4
click at [164, 346] on icon at bounding box center [163, 417] width 7 height 7
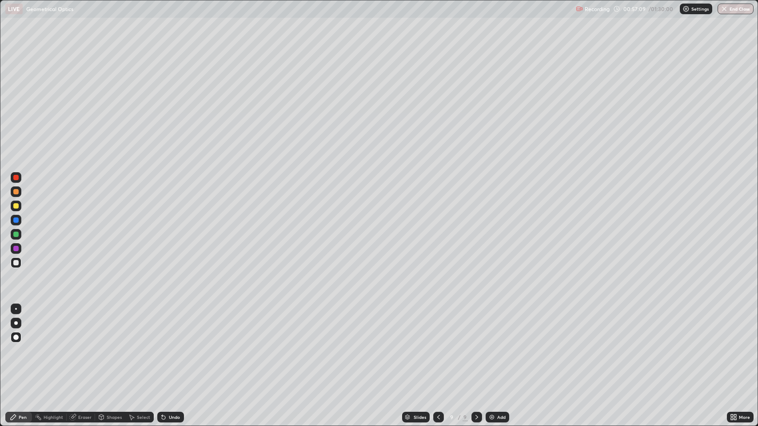
click at [83, 346] on div "Eraser" at bounding box center [84, 417] width 13 height 4
click at [16, 346] on icon at bounding box center [13, 417] width 7 height 7
click at [162, 346] on icon at bounding box center [162, 415] width 1 height 1
click at [81, 346] on div "Eraser" at bounding box center [84, 417] width 13 height 4
click at [106, 346] on div "Shapes" at bounding box center [110, 417] width 30 height 11
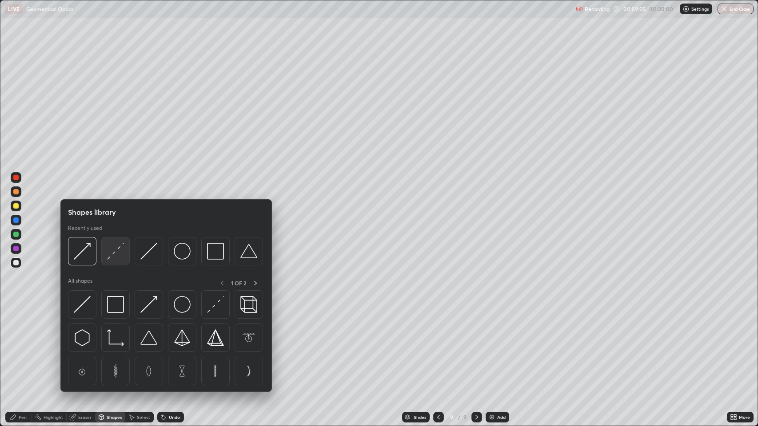
click at [114, 256] on img at bounding box center [115, 251] width 17 height 17
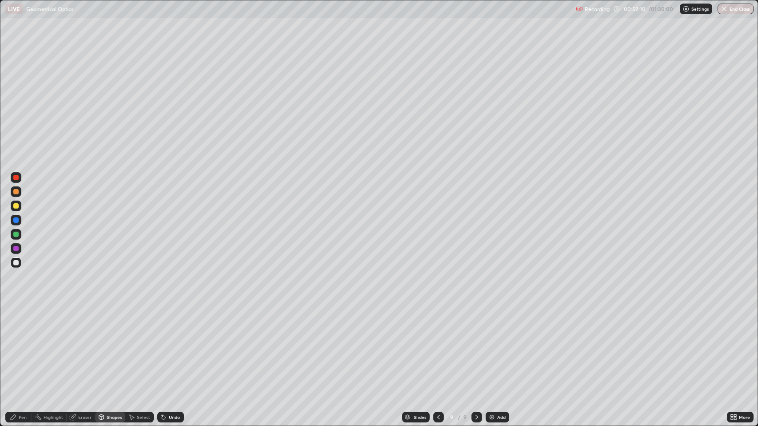
click at [163, 346] on icon at bounding box center [164, 418] width 4 height 4
click at [15, 250] on div at bounding box center [15, 248] width 5 height 5
click at [106, 346] on div "Shapes" at bounding box center [110, 417] width 30 height 11
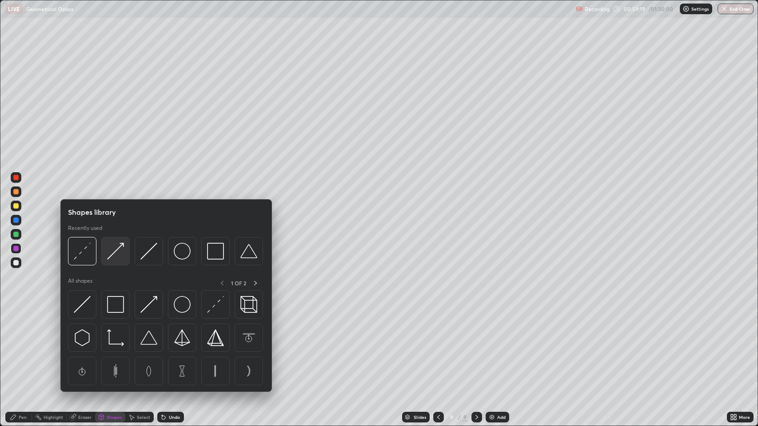
click at [118, 251] on img at bounding box center [115, 251] width 17 height 17
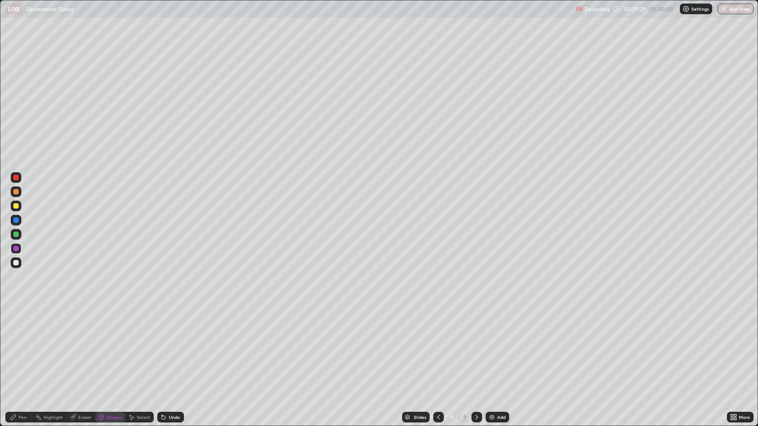
click at [20, 346] on div "Pen" at bounding box center [23, 417] width 8 height 4
click at [476, 346] on icon at bounding box center [476, 417] width 7 height 7
click at [489, 346] on img at bounding box center [491, 417] width 7 height 7
click at [14, 265] on div at bounding box center [15, 262] width 5 height 5
click at [164, 346] on icon at bounding box center [164, 418] width 4 height 4
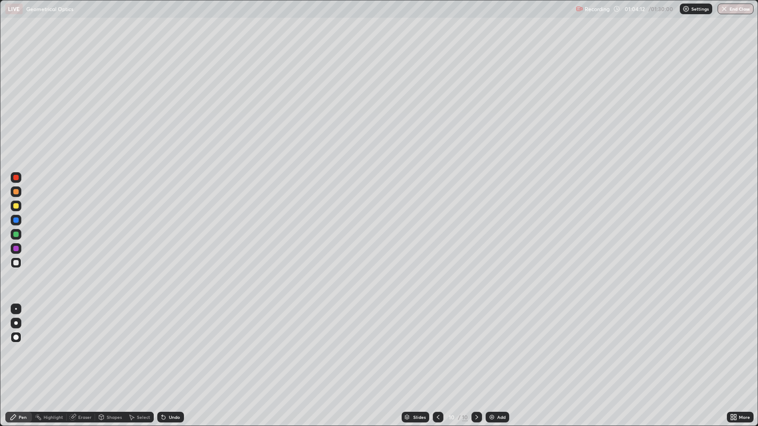
click at [169, 346] on div "Undo" at bounding box center [174, 417] width 11 height 4
click at [111, 346] on div "Shapes" at bounding box center [114, 417] width 15 height 4
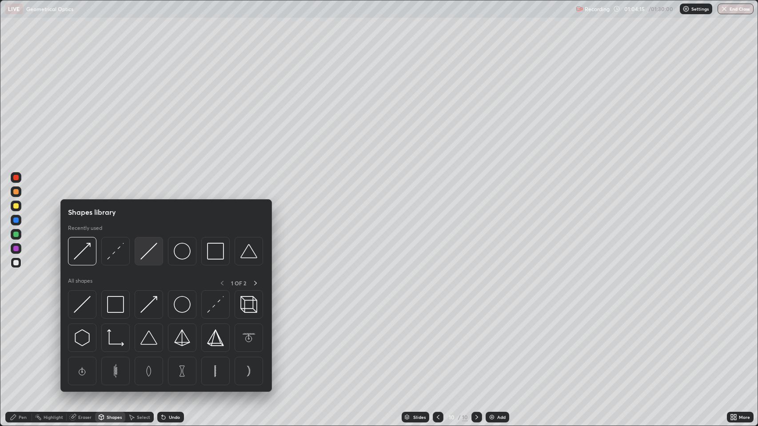
click at [145, 252] on img at bounding box center [148, 251] width 17 height 17
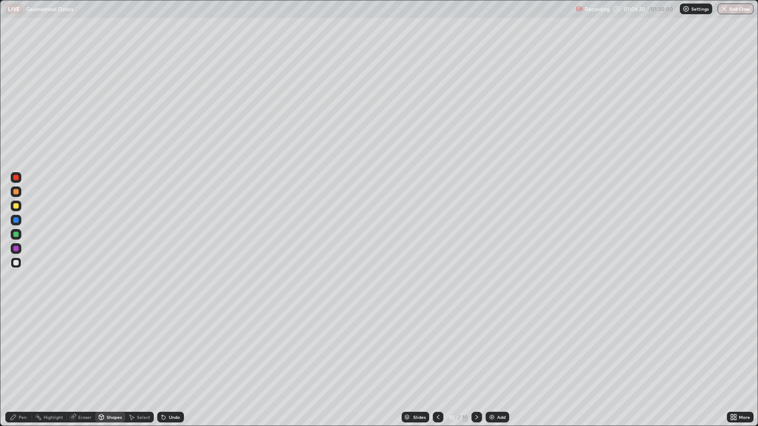
click at [81, 346] on div "Eraser" at bounding box center [84, 417] width 13 height 4
click at [23, 346] on div "Pen" at bounding box center [23, 417] width 8 height 4
click at [167, 346] on div "Undo" at bounding box center [170, 417] width 27 height 11
click at [14, 204] on div at bounding box center [15, 205] width 5 height 5
click at [111, 346] on div "Shapes" at bounding box center [114, 417] width 15 height 4
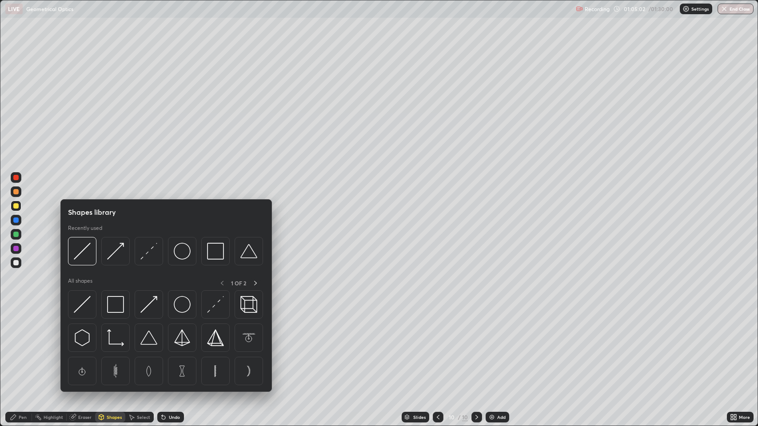
click at [144, 249] on img at bounding box center [148, 251] width 17 height 17
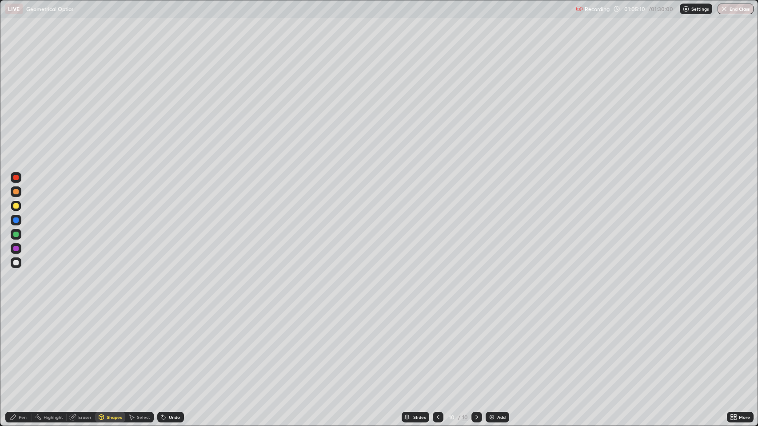
click at [107, 346] on div "Shapes" at bounding box center [114, 417] width 15 height 4
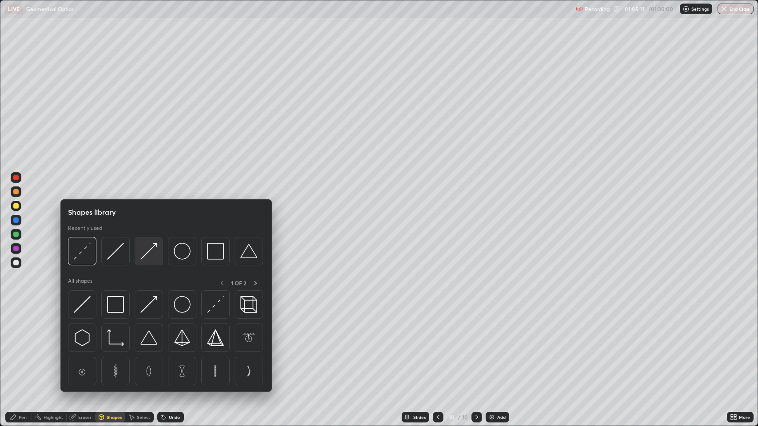
click at [147, 251] on img at bounding box center [148, 251] width 17 height 17
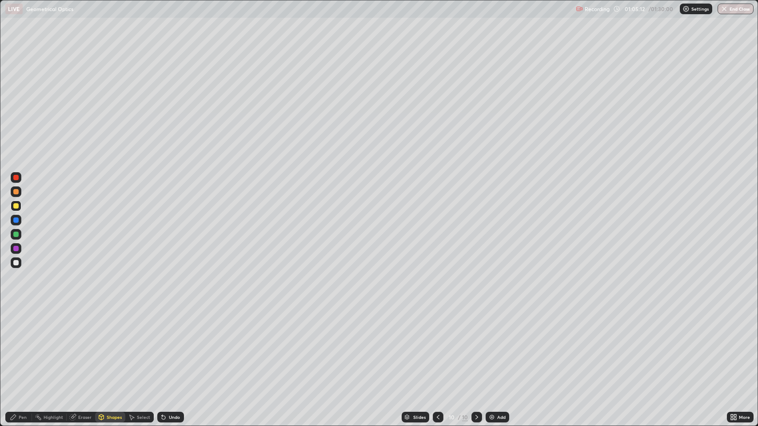
click at [18, 219] on div at bounding box center [15, 220] width 5 height 5
click at [17, 261] on div at bounding box center [15, 262] width 5 height 5
click at [18, 246] on div at bounding box center [16, 248] width 11 height 11
click at [16, 346] on div "Pen" at bounding box center [18, 417] width 27 height 11
click at [77, 346] on div "Eraser" at bounding box center [81, 417] width 28 height 11
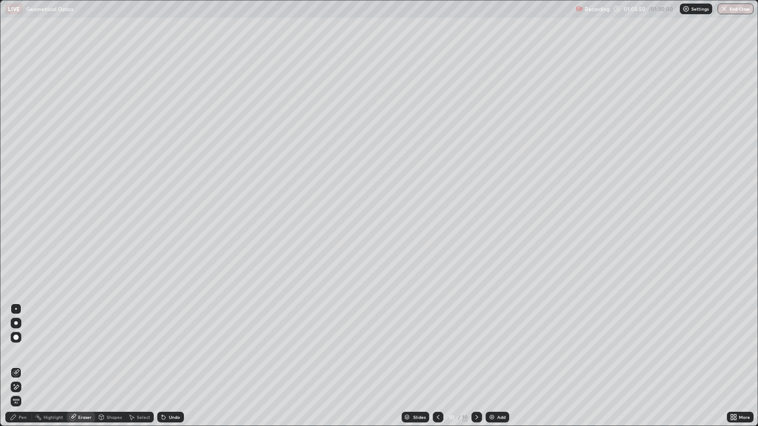
click at [17, 346] on div "Pen" at bounding box center [18, 417] width 27 height 11
click at [16, 263] on div at bounding box center [15, 262] width 5 height 5
click at [164, 346] on icon at bounding box center [163, 417] width 7 height 7
click at [163, 346] on icon at bounding box center [164, 418] width 4 height 4
click at [16, 205] on div at bounding box center [15, 205] width 5 height 5
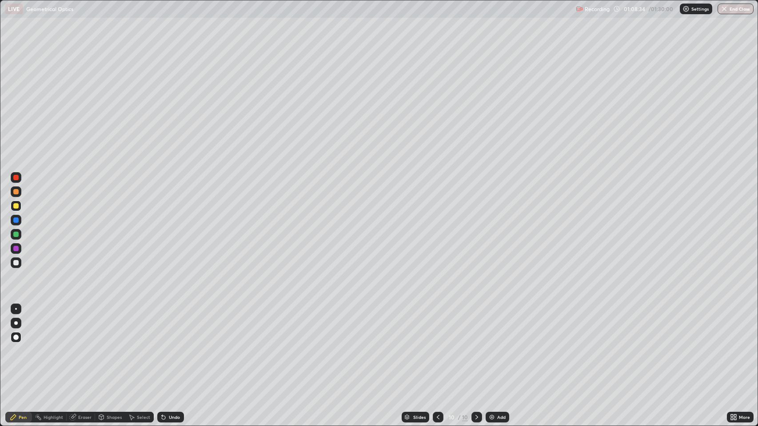
click at [17, 192] on div at bounding box center [15, 191] width 5 height 5
click at [79, 346] on div "Eraser" at bounding box center [84, 417] width 13 height 4
click at [19, 346] on div "Pen" at bounding box center [23, 417] width 8 height 4
click at [111, 346] on div "Shapes" at bounding box center [114, 417] width 15 height 4
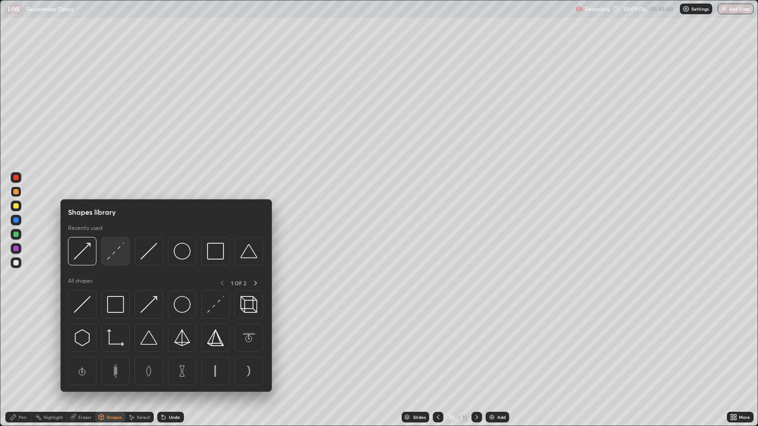
click at [114, 251] on img at bounding box center [115, 251] width 17 height 17
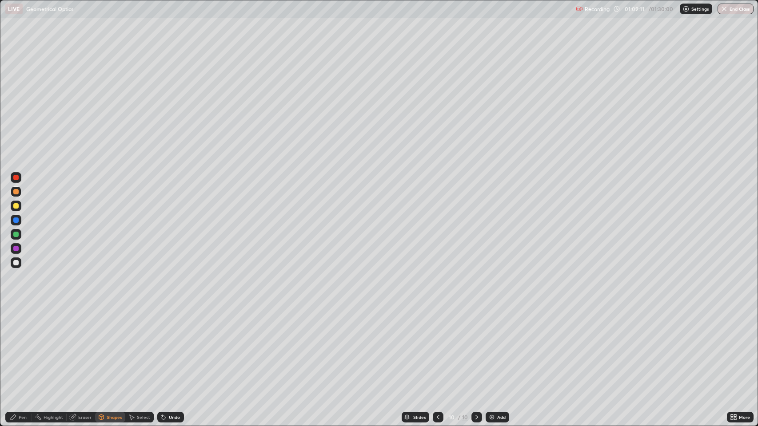
click at [107, 346] on div "Shapes" at bounding box center [114, 417] width 15 height 4
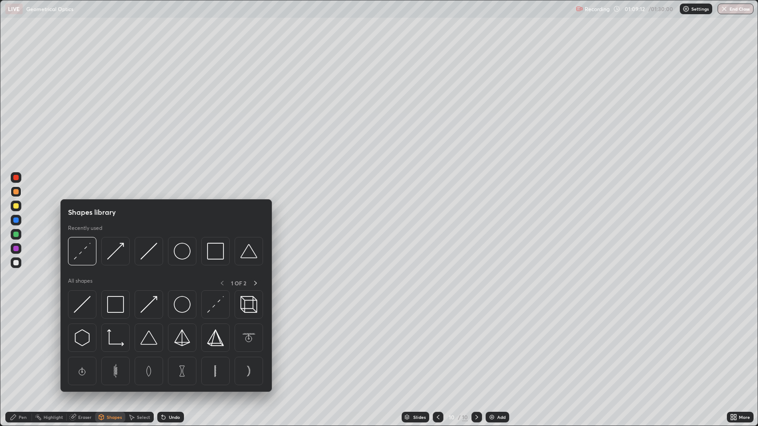
click at [115, 250] on img at bounding box center [115, 251] width 17 height 17
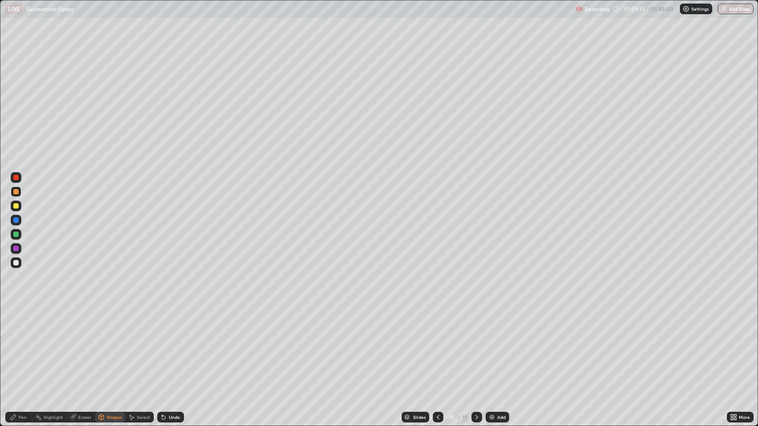
click at [18, 222] on div at bounding box center [15, 220] width 5 height 5
click at [108, 346] on div "Shapes" at bounding box center [114, 417] width 15 height 4
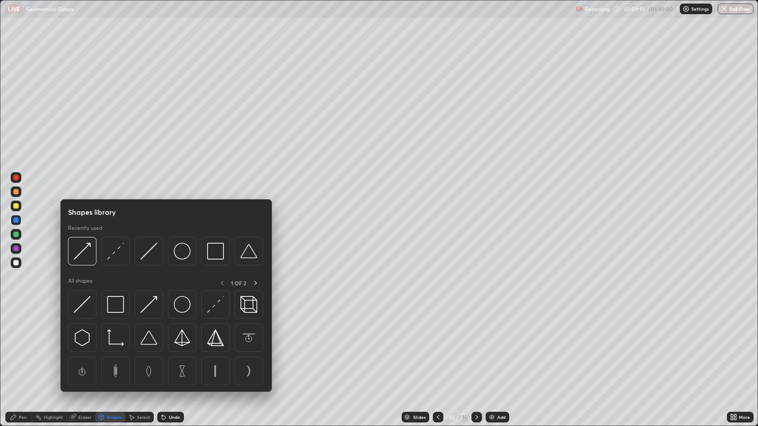
click at [115, 254] on img at bounding box center [115, 251] width 17 height 17
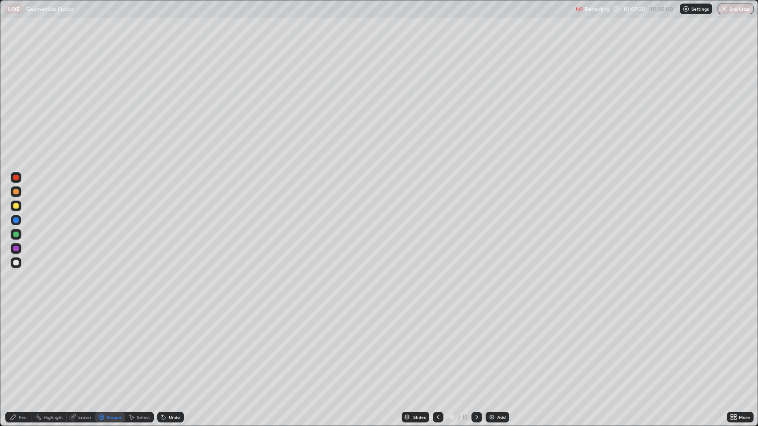
click at [16, 193] on div at bounding box center [15, 191] width 5 height 5
click at [105, 346] on div "Shapes" at bounding box center [110, 417] width 30 height 11
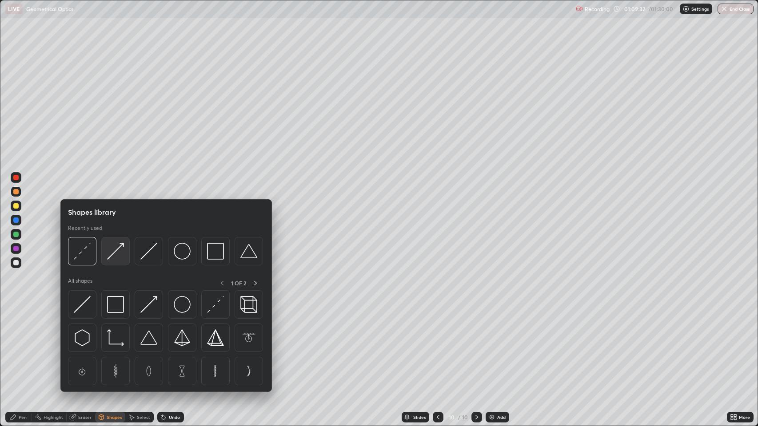
click at [119, 251] on img at bounding box center [115, 251] width 17 height 17
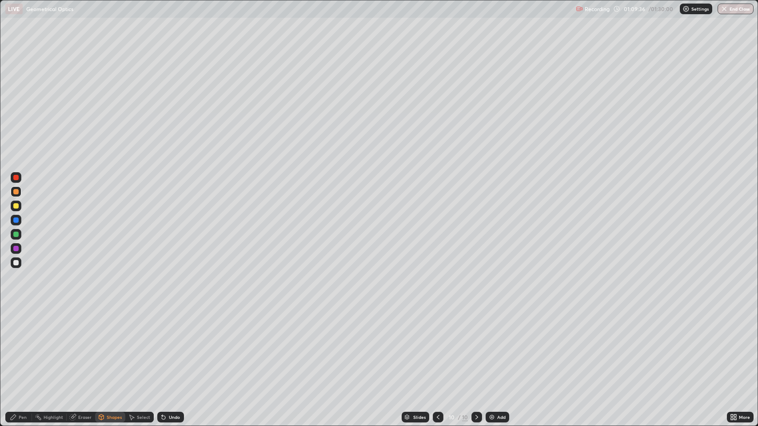
click at [167, 346] on div "Undo" at bounding box center [170, 417] width 27 height 11
click at [108, 346] on div "Shapes" at bounding box center [114, 417] width 15 height 4
click at [14, 220] on div at bounding box center [15, 220] width 5 height 5
click at [16, 219] on div at bounding box center [15, 220] width 5 height 5
click at [101, 346] on icon at bounding box center [101, 418] width 0 height 3
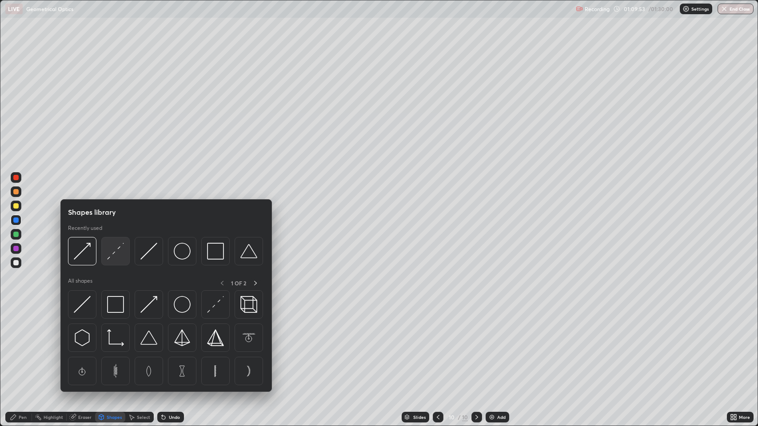
click at [115, 255] on img at bounding box center [115, 251] width 17 height 17
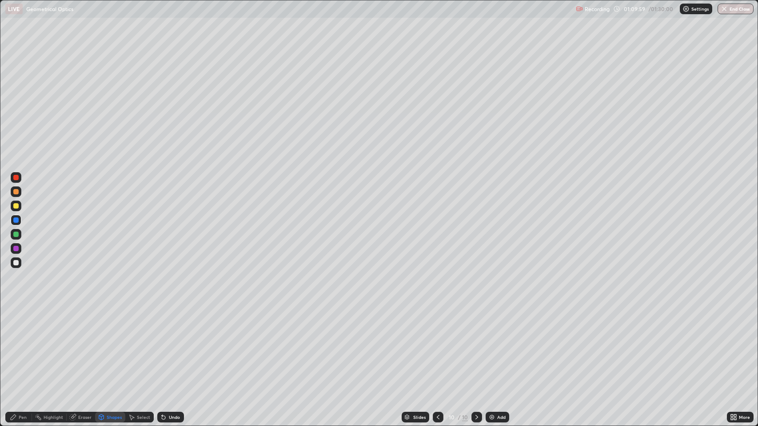
click at [20, 346] on div "Pen" at bounding box center [23, 417] width 8 height 4
click at [476, 346] on icon at bounding box center [476, 417] width 7 height 7
click at [475, 346] on icon at bounding box center [476, 417] width 3 height 4
click at [492, 346] on img at bounding box center [491, 417] width 7 height 7
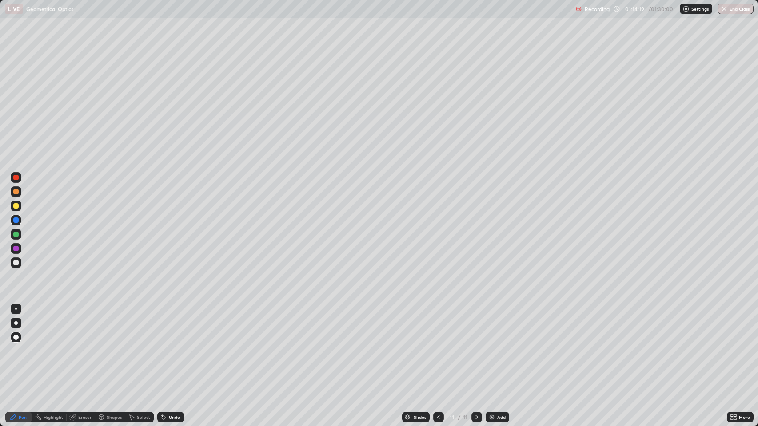
click at [16, 263] on div at bounding box center [15, 262] width 5 height 5
click at [108, 346] on div "Shapes" at bounding box center [114, 417] width 15 height 4
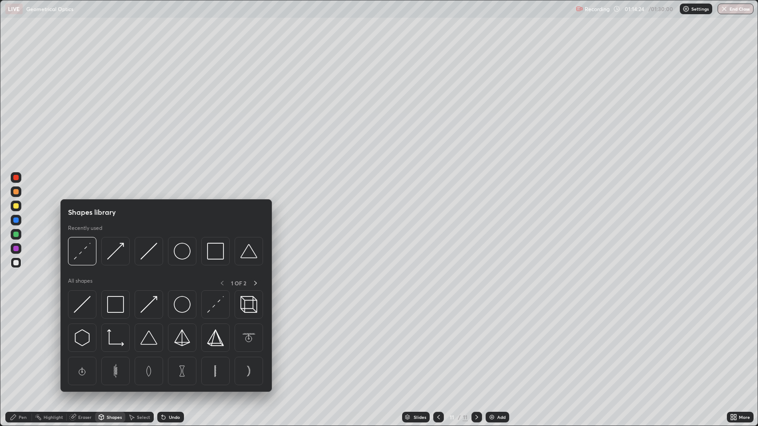
click at [182, 302] on img at bounding box center [182, 304] width 17 height 17
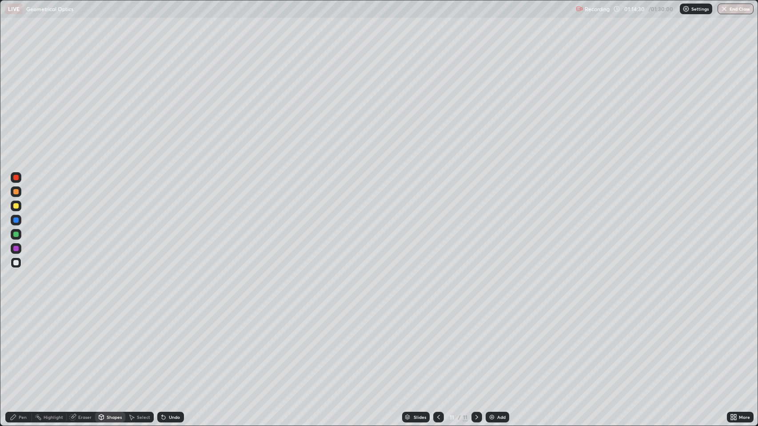
click at [19, 346] on div "Pen" at bounding box center [23, 417] width 8 height 4
click at [107, 346] on div "Shapes" at bounding box center [114, 417] width 15 height 4
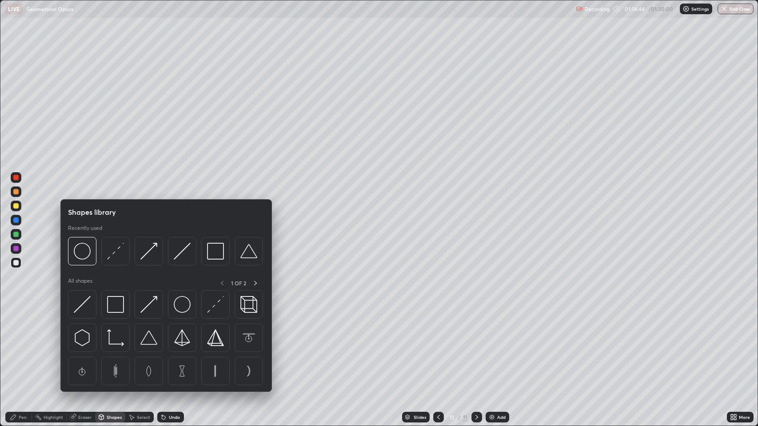
click at [84, 346] on div "Eraser" at bounding box center [84, 417] width 13 height 4
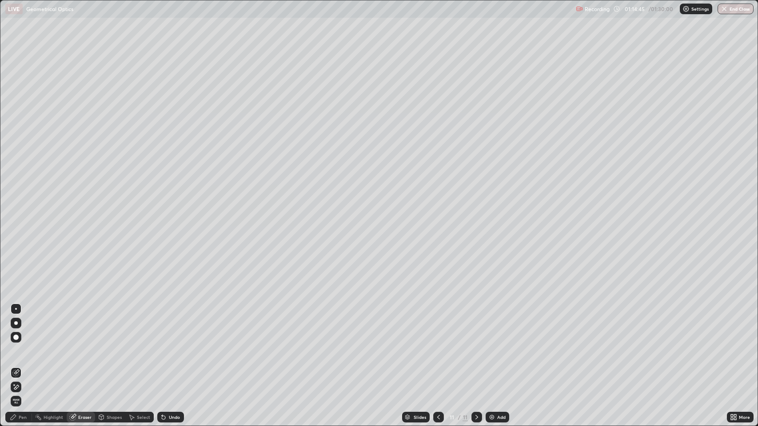
click at [107, 346] on div "Shapes" at bounding box center [114, 417] width 15 height 4
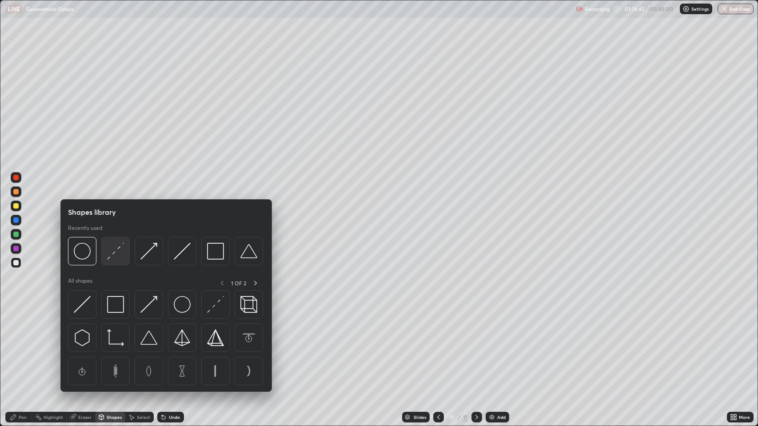
click at [112, 252] on img at bounding box center [115, 251] width 17 height 17
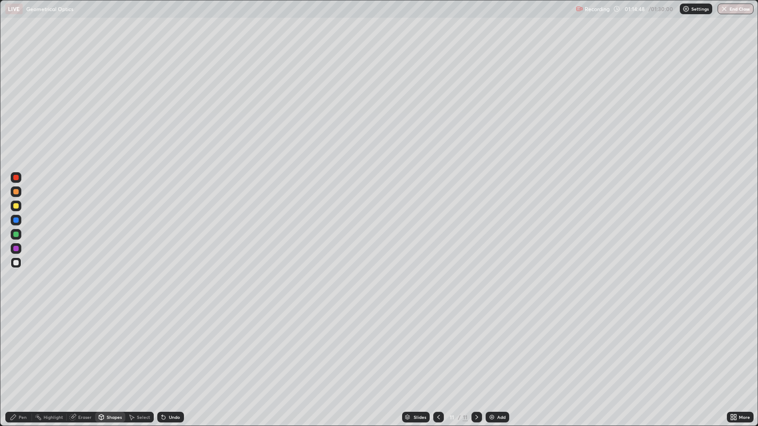
click at [22, 346] on div "Pen" at bounding box center [23, 417] width 8 height 4
click at [19, 346] on div "Pen" at bounding box center [18, 417] width 27 height 11
click at [106, 346] on div "Shapes" at bounding box center [110, 417] width 30 height 11
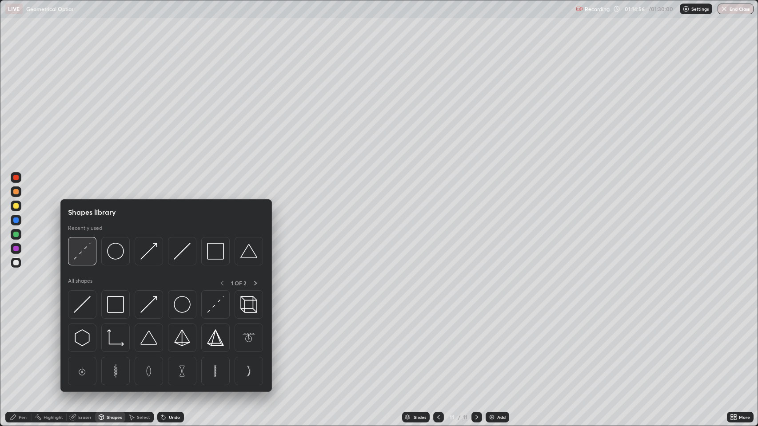
click at [84, 247] on img at bounding box center [82, 251] width 17 height 17
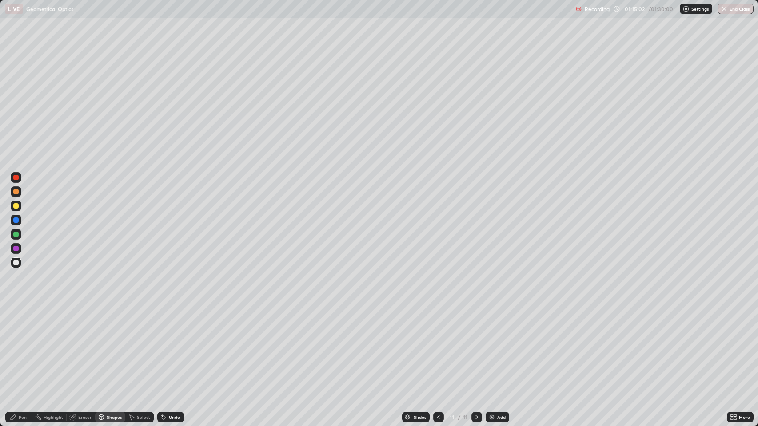
click at [22, 346] on div "Pen" at bounding box center [23, 417] width 8 height 4
click at [14, 191] on div at bounding box center [15, 191] width 5 height 5
click at [16, 176] on div at bounding box center [15, 177] width 5 height 5
click at [16, 206] on div at bounding box center [15, 205] width 5 height 5
click at [16, 264] on div at bounding box center [15, 262] width 5 height 5
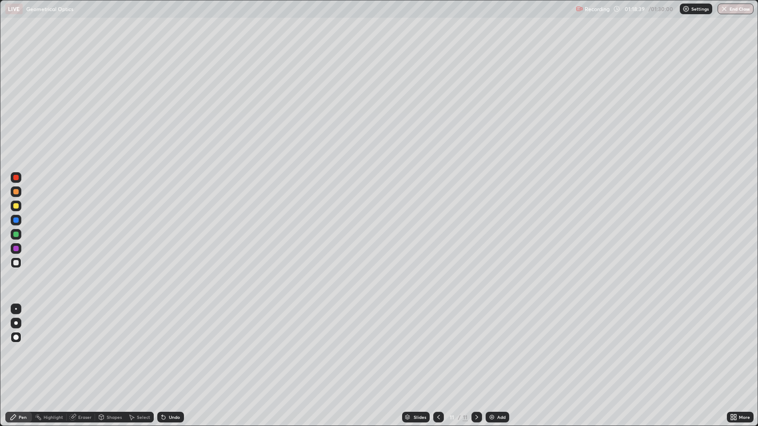
click at [17, 205] on div at bounding box center [15, 205] width 5 height 5
click at [80, 346] on div "Eraser" at bounding box center [84, 417] width 13 height 4
click at [19, 346] on div "Pen" at bounding box center [23, 417] width 8 height 4
click at [101, 346] on icon at bounding box center [101, 417] width 5 height 5
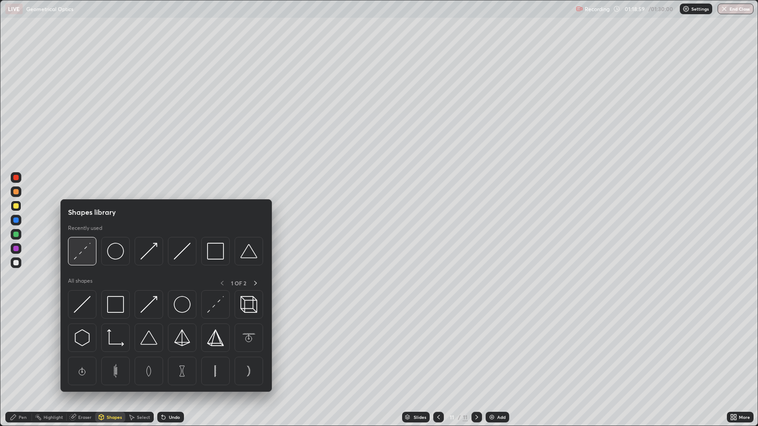
click at [82, 250] on img at bounding box center [82, 251] width 17 height 17
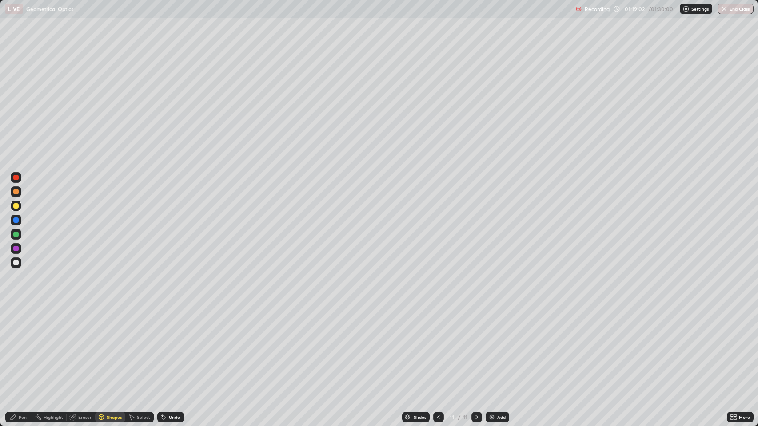
click at [18, 346] on div "Pen" at bounding box center [18, 417] width 27 height 11
click at [76, 346] on div "Eraser" at bounding box center [81, 417] width 28 height 11
click at [100, 346] on icon at bounding box center [101, 416] width 5 height 1
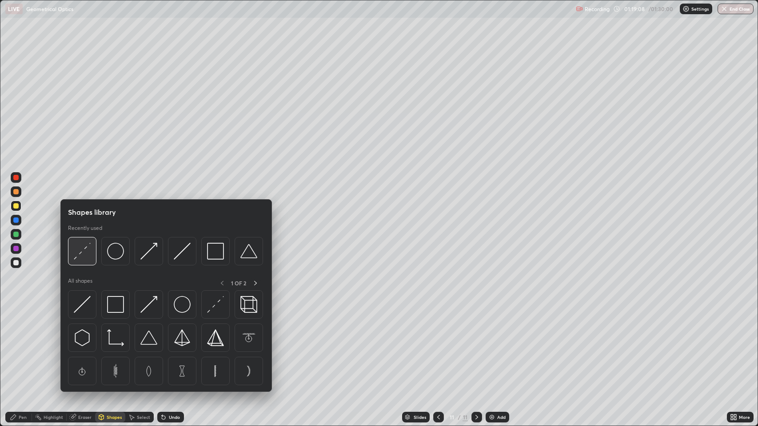
click at [84, 252] on img at bounding box center [82, 251] width 17 height 17
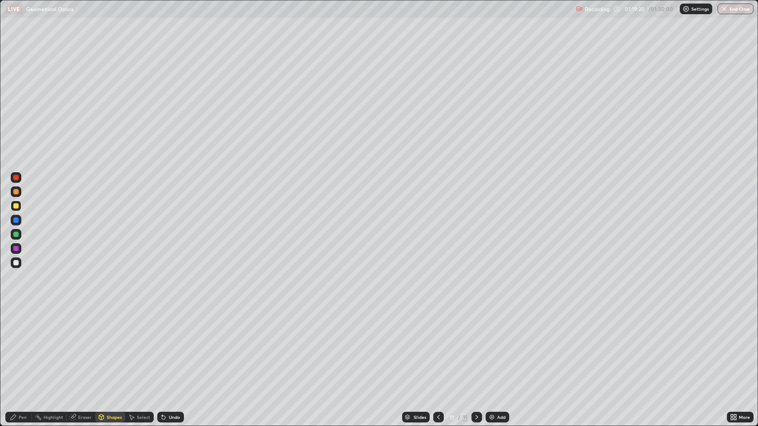
click at [101, 346] on icon at bounding box center [101, 418] width 0 height 3
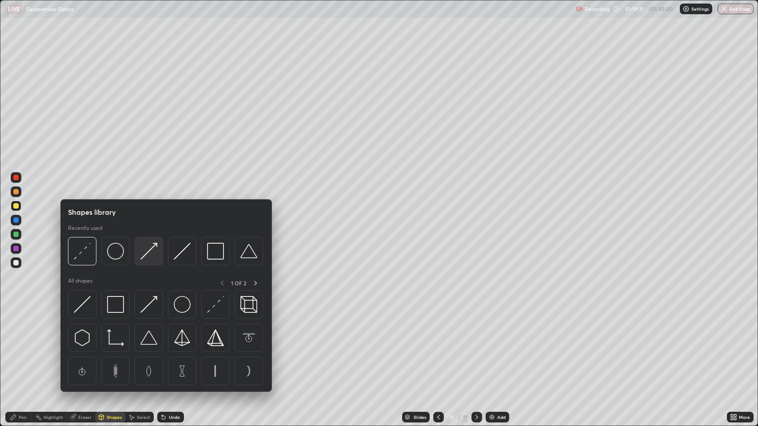
click at [149, 248] on img at bounding box center [148, 251] width 17 height 17
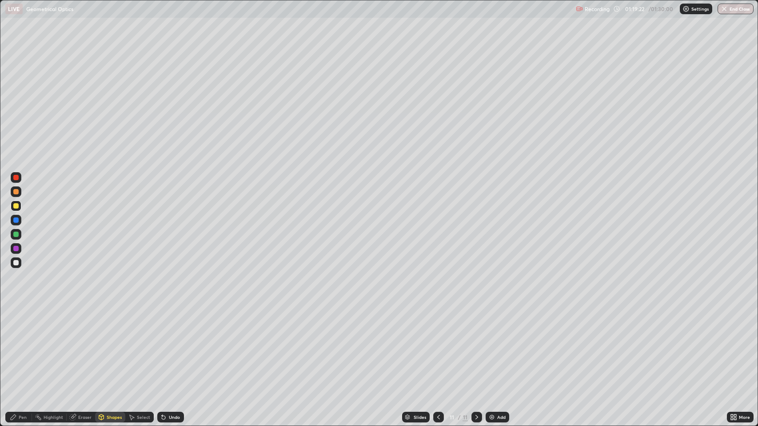
click at [16, 219] on div at bounding box center [15, 220] width 5 height 5
click at [16, 248] on div at bounding box center [15, 248] width 5 height 5
click at [14, 220] on div at bounding box center [15, 220] width 5 height 5
click at [114, 346] on div "Shapes" at bounding box center [114, 417] width 15 height 4
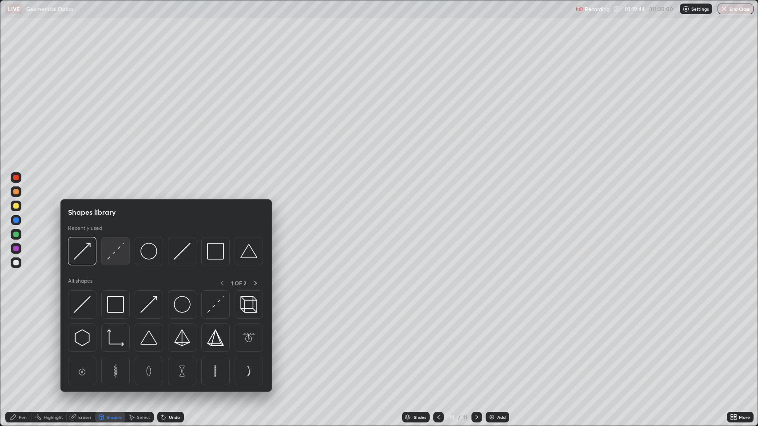
click at [116, 247] on img at bounding box center [115, 251] width 17 height 17
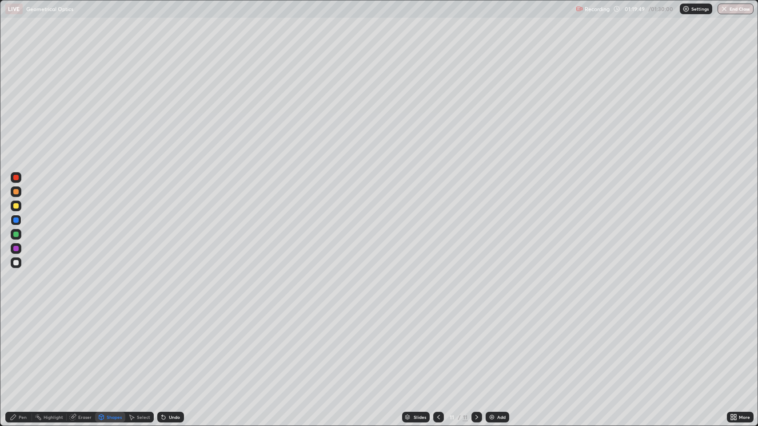
click at [20, 346] on div "Pen" at bounding box center [23, 417] width 8 height 4
click at [18, 220] on div at bounding box center [15, 220] width 5 height 5
click at [18, 235] on div at bounding box center [15, 234] width 5 height 5
click at [437, 346] on icon at bounding box center [438, 417] width 7 height 7
click at [474, 346] on div at bounding box center [476, 417] width 11 height 11
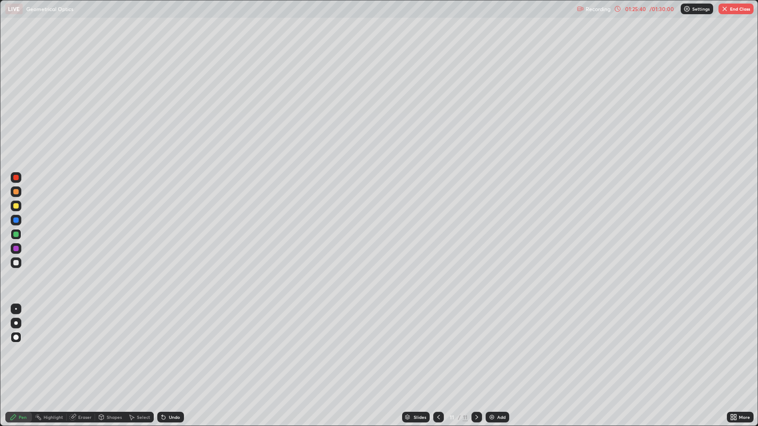
click at [478, 346] on icon at bounding box center [476, 417] width 7 height 7
click at [496, 346] on div "Add" at bounding box center [497, 417] width 24 height 11
click at [727, 11] on img "button" at bounding box center [724, 8] width 7 height 7
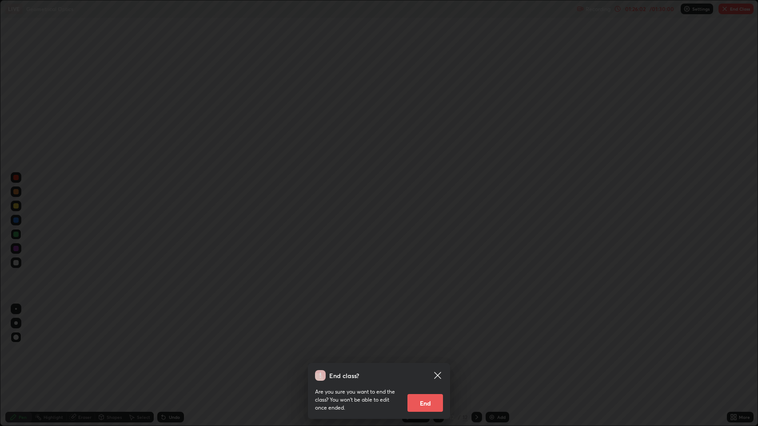
click at [435, 346] on button "End" at bounding box center [425, 403] width 36 height 18
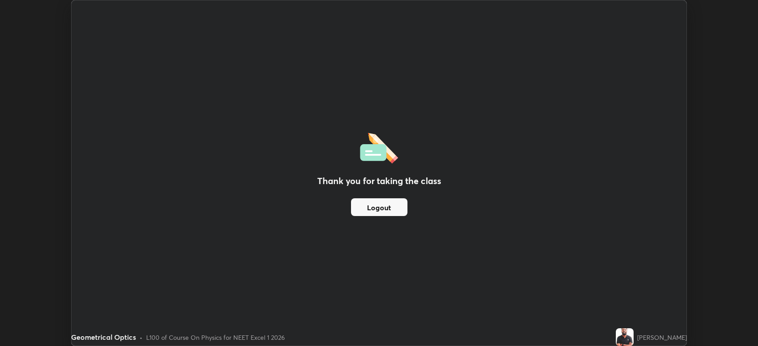
scroll to position [44072, 43661]
